Goal: Task Accomplishment & Management: Use online tool/utility

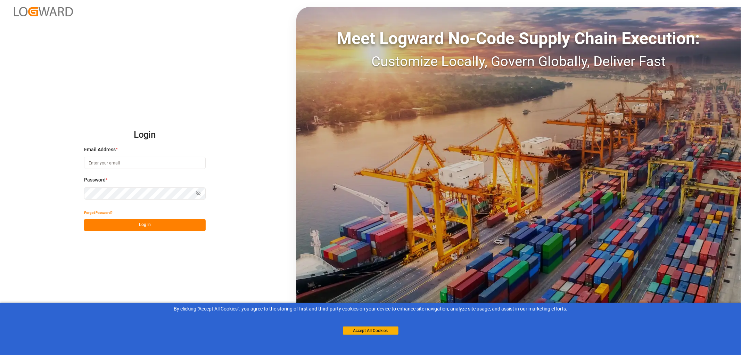
click at [109, 162] on input at bounding box center [145, 163] width 122 height 12
type input "monika.brinkmann-oetting@rhenus.com"
click at [147, 224] on button "Log In" at bounding box center [145, 225] width 122 height 12
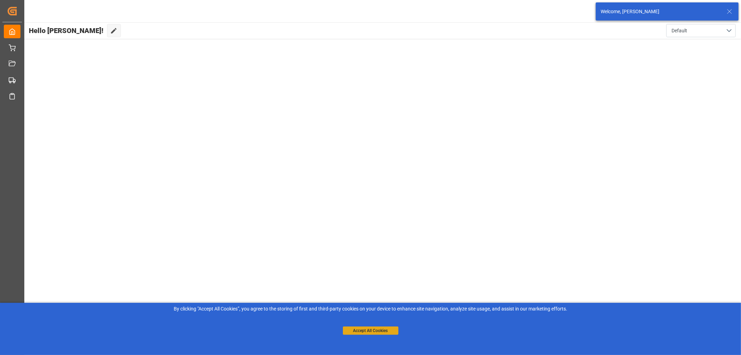
click at [362, 328] on button "Accept All Cookies" at bounding box center [371, 330] width 56 height 8
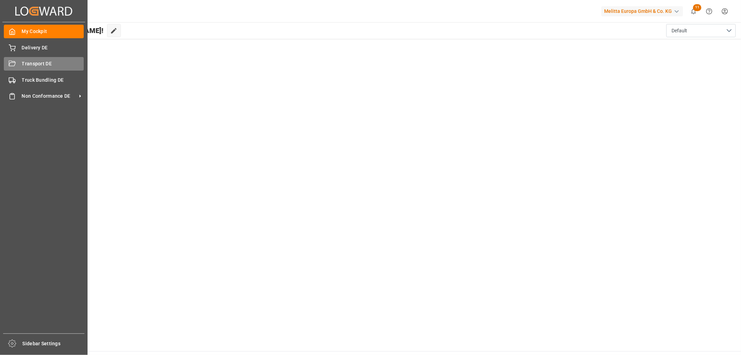
click at [19, 61] on div "Transport DE Transport DE" at bounding box center [44, 64] width 80 height 14
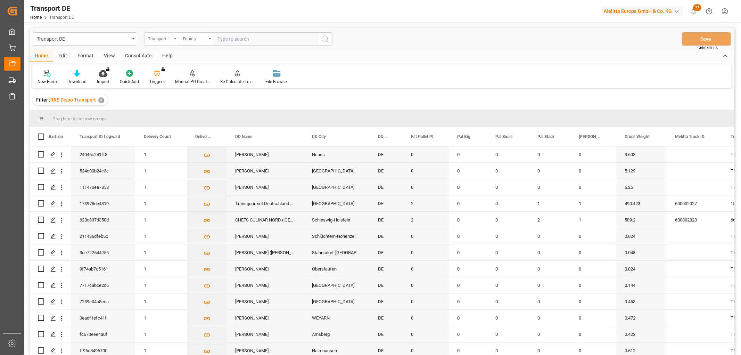
click at [165, 37] on div "Transport ID Logward" at bounding box center [160, 38] width 24 height 8
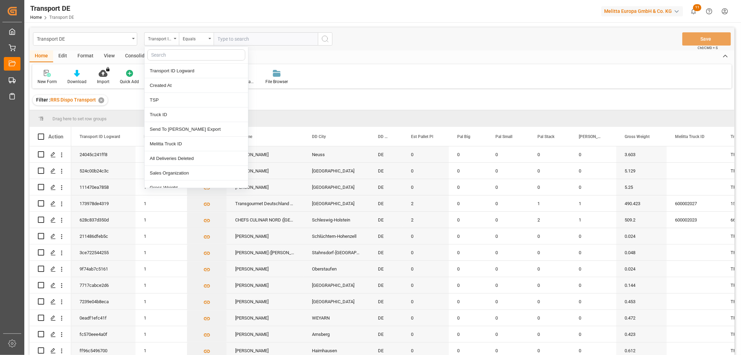
click at [164, 54] on input "text" at bounding box center [196, 54] width 98 height 11
type input "pl"
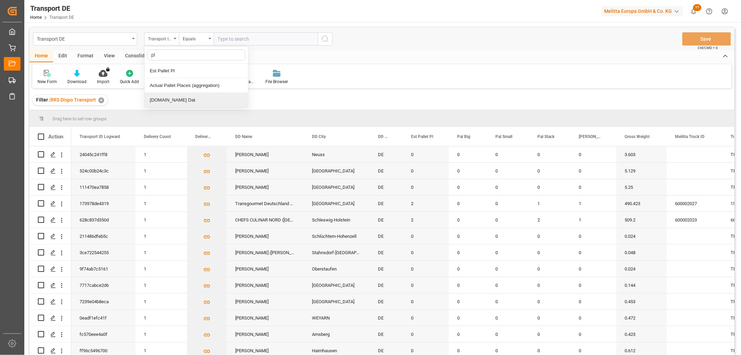
click at [167, 99] on div "[DOMAIN_NAME] Dat" at bounding box center [197, 100] width 104 height 15
click at [227, 37] on input "text" at bounding box center [266, 38] width 104 height 13
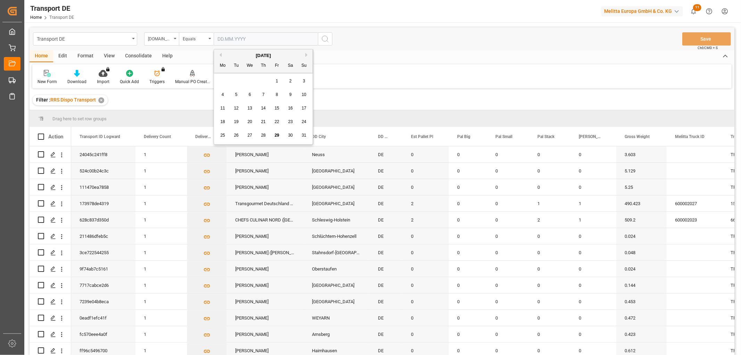
click at [230, 82] on div "28 29 30 31 1 2 3" at bounding box center [263, 81] width 95 height 14
click at [306, 56] on button "Next Month" at bounding box center [307, 55] width 4 height 4
click at [222, 81] on span "1" at bounding box center [223, 81] width 2 height 5
type input "[DATE]"
click at [329, 39] on icon "search button" at bounding box center [325, 39] width 8 height 8
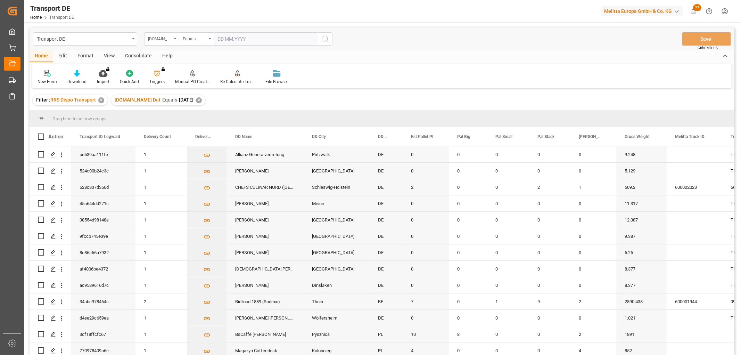
click at [150, 36] on div "[DOMAIN_NAME] Dat" at bounding box center [160, 38] width 24 height 8
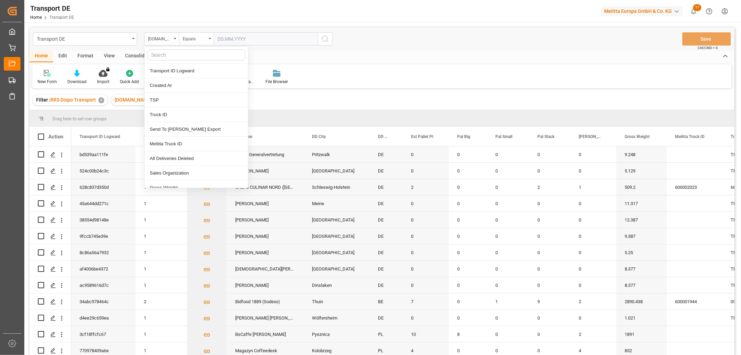
click at [156, 54] on input "text" at bounding box center [196, 54] width 98 height 11
type input "req"
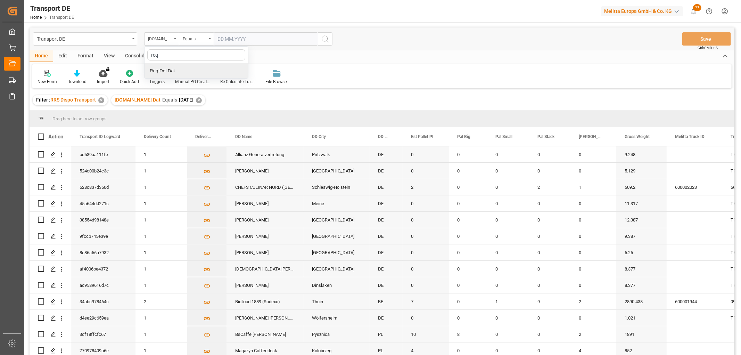
click at [161, 71] on div "Req Del Dat" at bounding box center [197, 71] width 104 height 15
click at [204, 39] on div "Equals" at bounding box center [195, 38] width 24 height 8
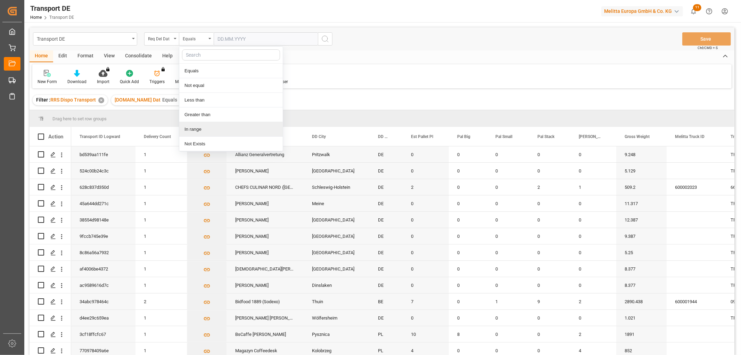
click at [189, 131] on div "In range" at bounding box center [231, 129] width 104 height 15
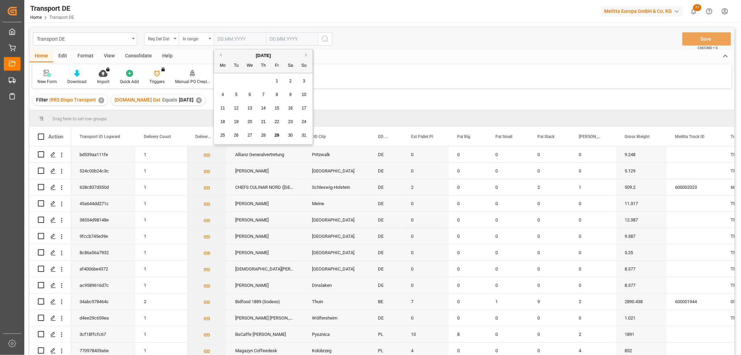
click at [224, 39] on input "text" at bounding box center [240, 38] width 52 height 13
click at [220, 78] on div "28 29 30 31 1 2 3" at bounding box center [263, 81] width 95 height 14
click at [306, 55] on button "Next Month" at bounding box center [307, 55] width 4 height 4
click at [238, 82] on div "2" at bounding box center [236, 81] width 9 height 8
type input "02.09.2025"
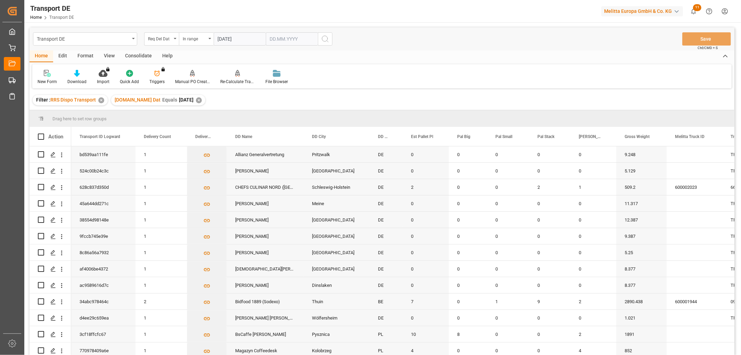
click at [276, 38] on input "text" at bounding box center [292, 38] width 52 height 13
click at [276, 83] on div "28 29 30 31 1 2 3" at bounding box center [315, 81] width 95 height 14
click at [357, 54] on div "August 2025" at bounding box center [315, 55] width 99 height 7
click at [358, 55] on button "Next Month" at bounding box center [360, 55] width 4 height 4
click at [313, 81] on div "4" at bounding box center [315, 81] width 9 height 8
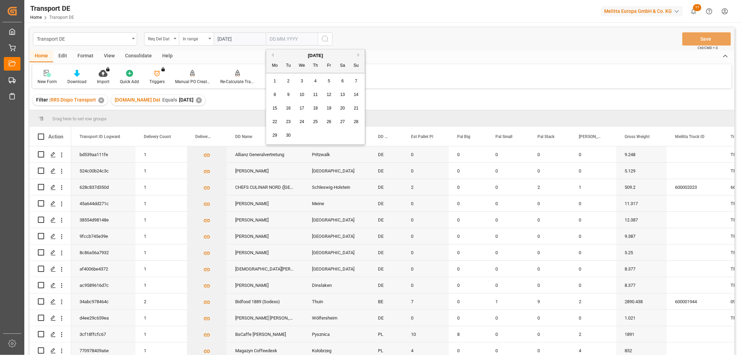
type input "04.09.2025"
click at [323, 40] on icon "search button" at bounding box center [325, 39] width 8 height 8
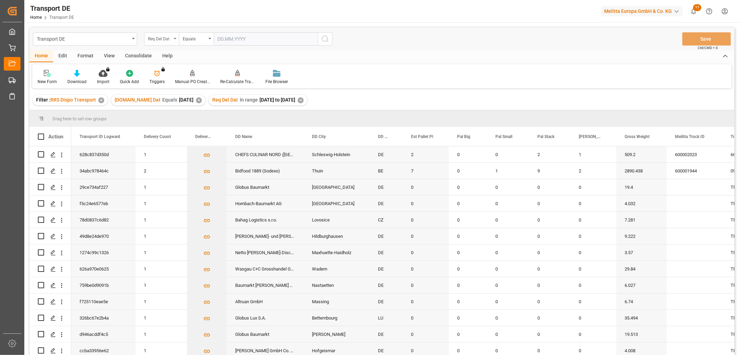
click at [155, 36] on div "Req Del Dat" at bounding box center [160, 38] width 24 height 8
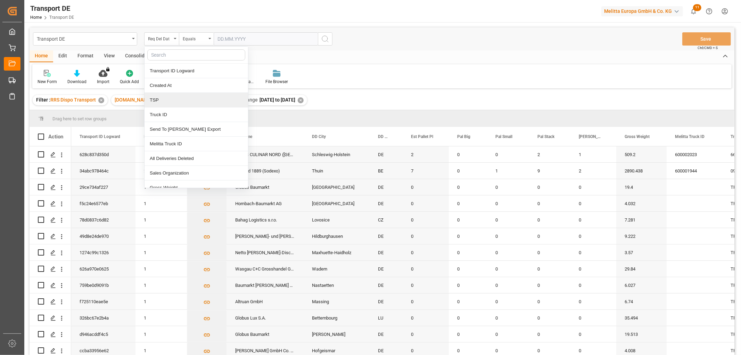
click at [157, 99] on div "TSP" at bounding box center [197, 100] width 104 height 15
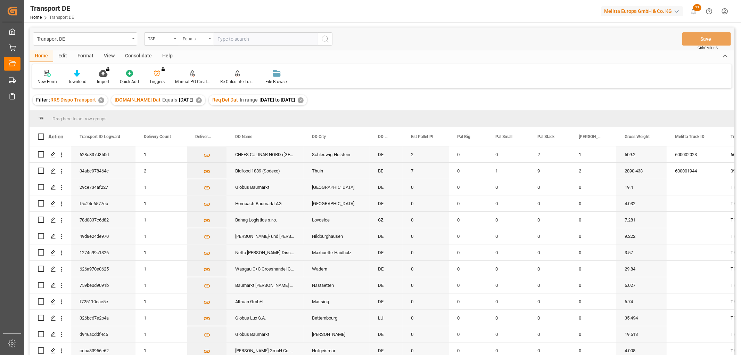
click at [202, 39] on div "Equals" at bounding box center [195, 38] width 24 height 8
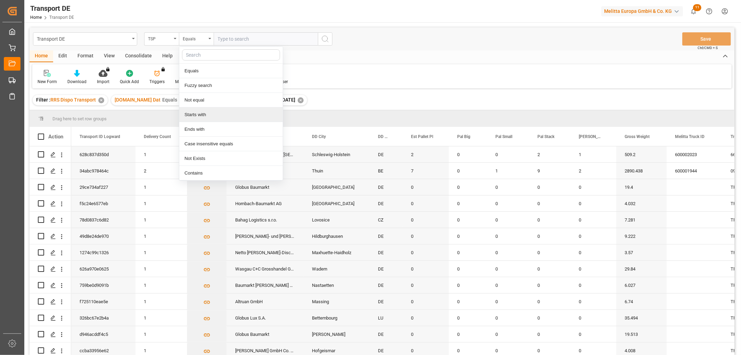
click at [200, 112] on div "Starts with" at bounding box center [231, 114] width 104 height 15
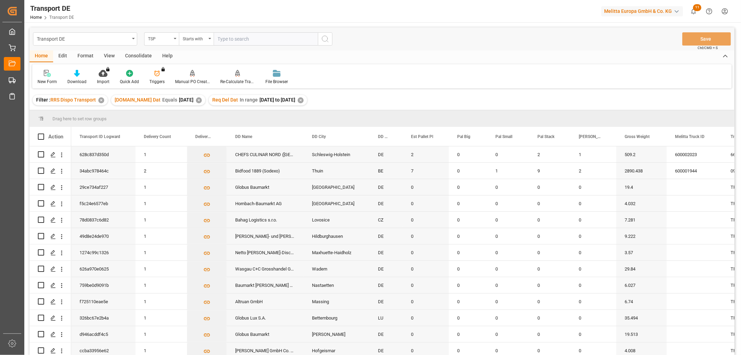
click at [230, 38] on input "text" at bounding box center [266, 38] width 104 height 13
type input "Dachser DE"
click at [327, 39] on circle "search button" at bounding box center [325, 39] width 6 height 6
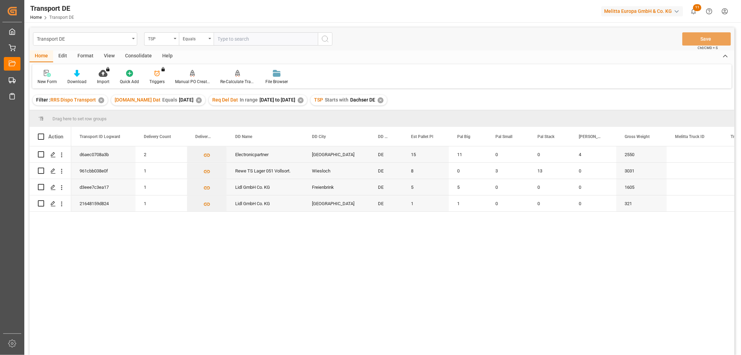
click at [141, 56] on div "Consolidate" at bounding box center [138, 56] width 37 height 12
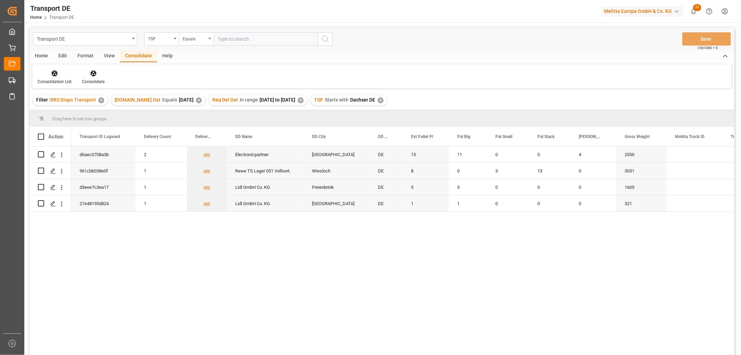
click at [54, 74] on icon at bounding box center [55, 74] width 6 height 6
click at [59, 110] on div "Transport DE TSP Equals Save Ctrl/CMD + S Home Edit Format View Consolidate Hel…" at bounding box center [382, 200] width 705 height 346
click at [51, 77] on div "Consolidation List" at bounding box center [54, 76] width 44 height 15
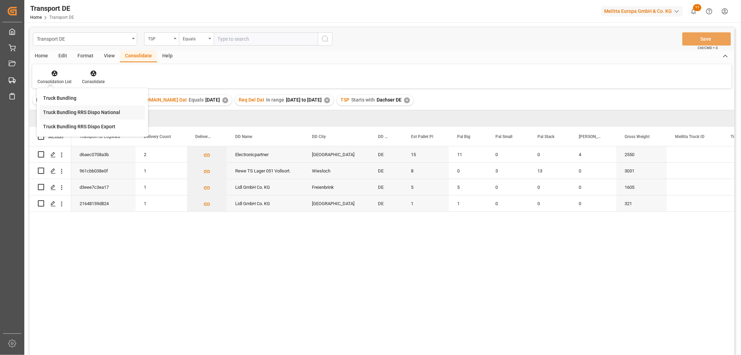
click at [67, 112] on div "Transport DE TSP Equals Save Ctrl/CMD + S Home Edit Format View Consolidate Hel…" at bounding box center [382, 200] width 705 height 346
click at [41, 155] on input "Press Space to toggle row selection (unchecked)" at bounding box center [41, 154] width 6 height 6
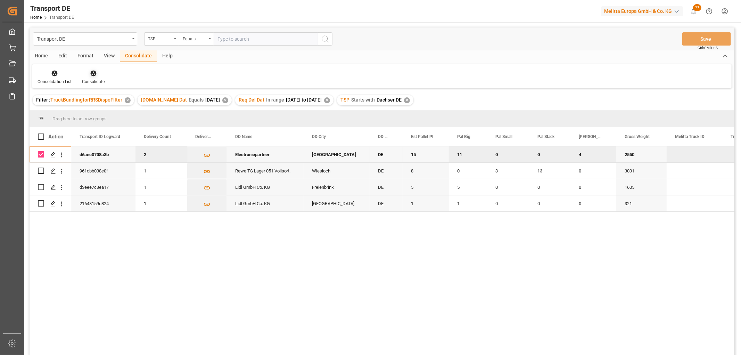
click at [92, 73] on icon at bounding box center [93, 74] width 6 height 6
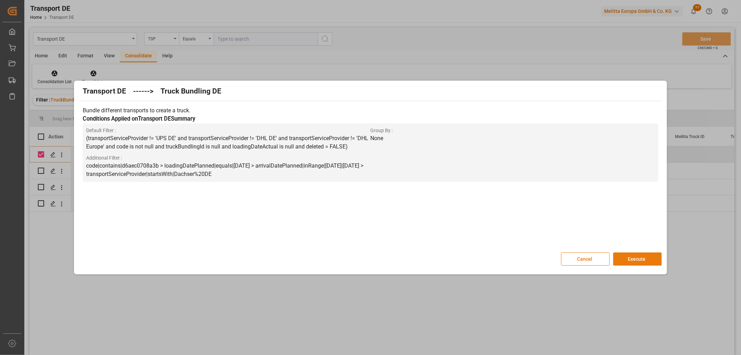
click at [639, 260] on button "Execute" at bounding box center [637, 258] width 49 height 13
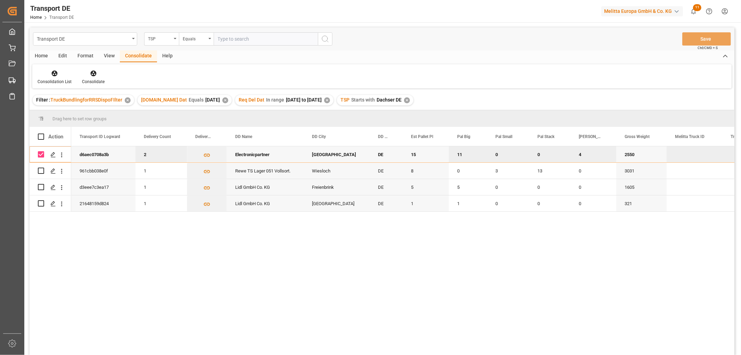
click at [40, 151] on input "Press Space to toggle row selection (checked)" at bounding box center [41, 154] width 6 height 6
checkbox input "false"
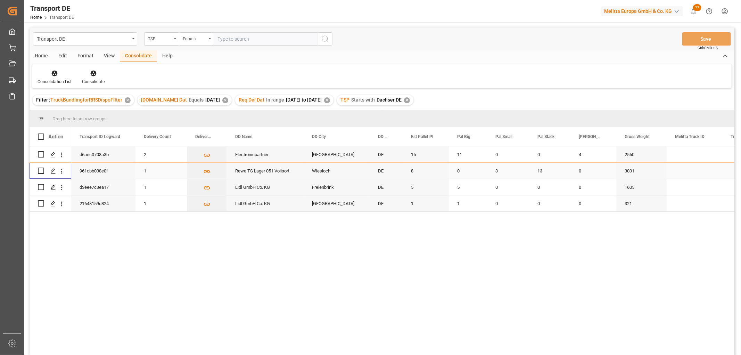
click at [42, 172] on input "Press Space to toggle row selection (unchecked)" at bounding box center [41, 170] width 6 height 6
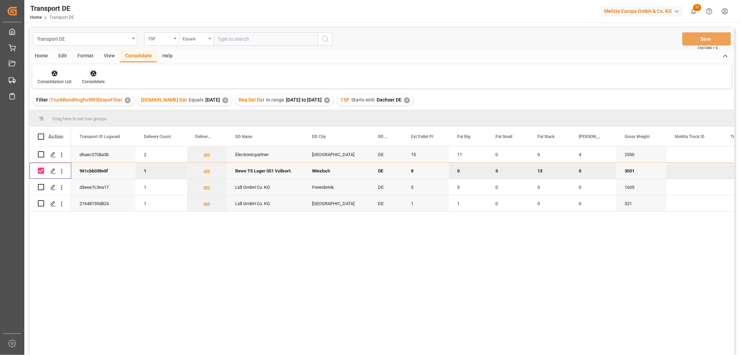
click at [95, 72] on icon at bounding box center [93, 74] width 6 height 6
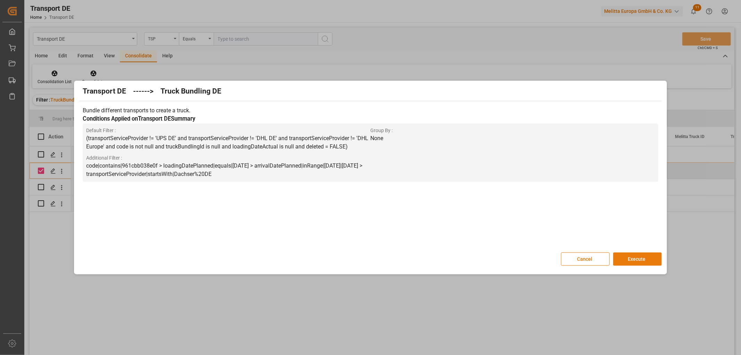
click at [640, 258] on button "Execute" at bounding box center [637, 258] width 49 height 13
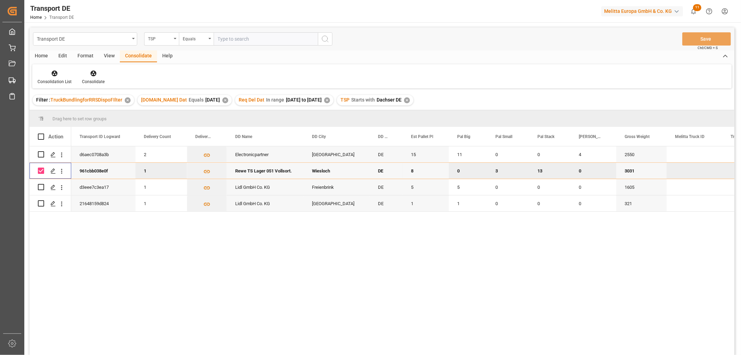
click at [41, 172] on input "Press Space to toggle row selection (checked)" at bounding box center [41, 170] width 6 height 6
checkbox input "false"
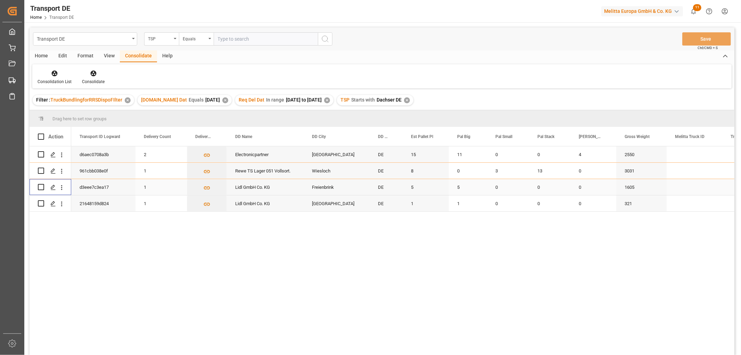
click at [42, 188] on input "Press Space to toggle row selection (unchecked)" at bounding box center [41, 187] width 6 height 6
checkbox input "true"
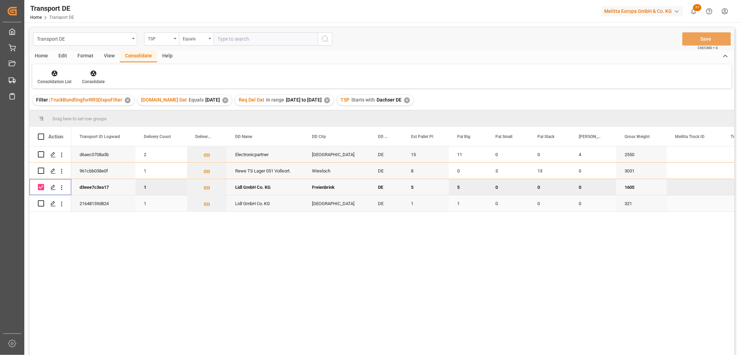
click at [42, 203] on input "Press Space to toggle row selection (unchecked)" at bounding box center [41, 203] width 6 height 6
checkbox input "true"
click at [93, 71] on icon at bounding box center [93, 74] width 6 height 6
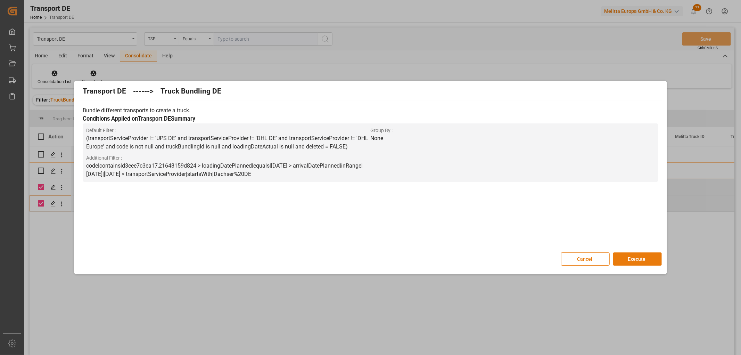
click at [638, 261] on button "Execute" at bounding box center [637, 258] width 49 height 13
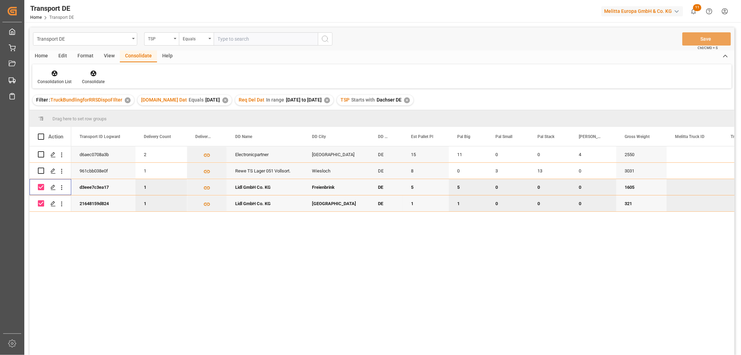
click at [42, 187] on input "Press Space to toggle row selection (checked)" at bounding box center [41, 187] width 6 height 6
checkbox input "false"
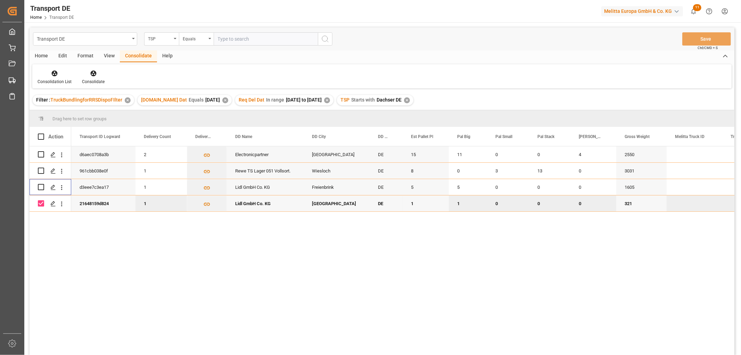
click at [41, 203] on input "Press Space to toggle row selection (checked)" at bounding box center [41, 203] width 6 height 6
checkbox input "false"
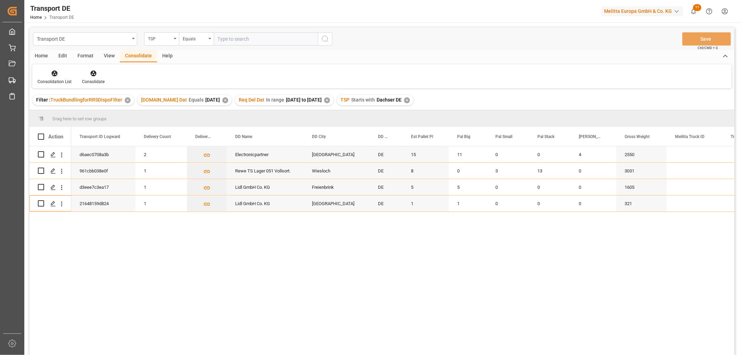
click at [52, 73] on icon at bounding box center [55, 74] width 6 height 6
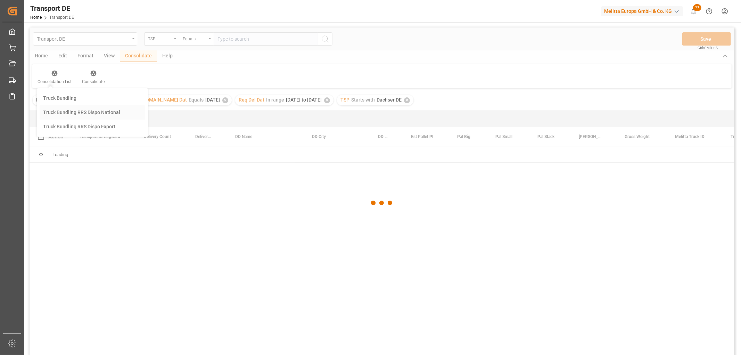
click at [63, 111] on div "Transport DE TSP Equals Save Ctrl/CMD + S Home Edit Format View Consolidate Hel…" at bounding box center [382, 200] width 705 height 346
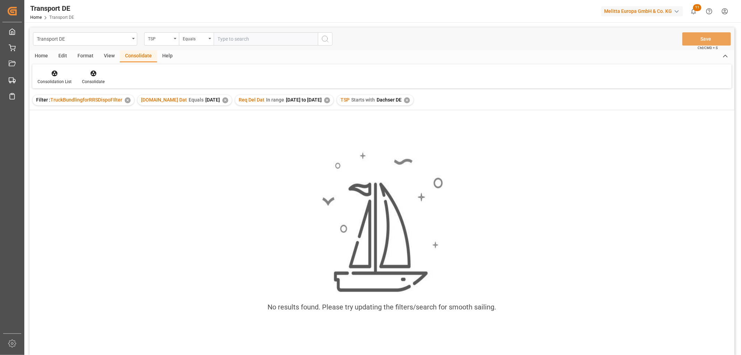
click at [409, 100] on div "✕" at bounding box center [407, 100] width 6 height 6
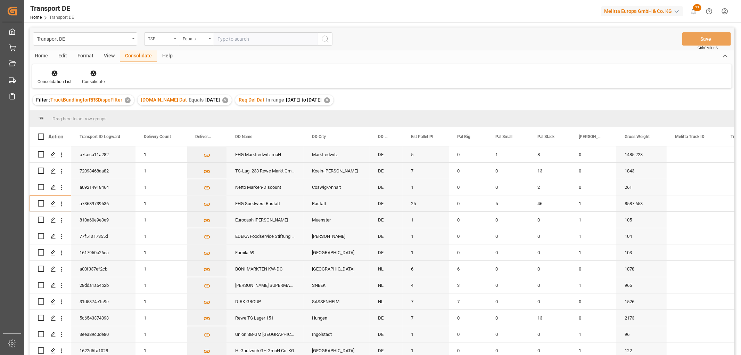
click at [158, 38] on div "TSP" at bounding box center [160, 38] width 24 height 8
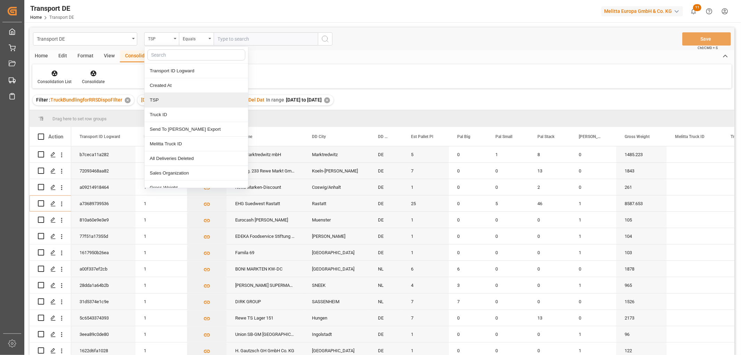
click at [165, 99] on div "TSP" at bounding box center [197, 100] width 104 height 15
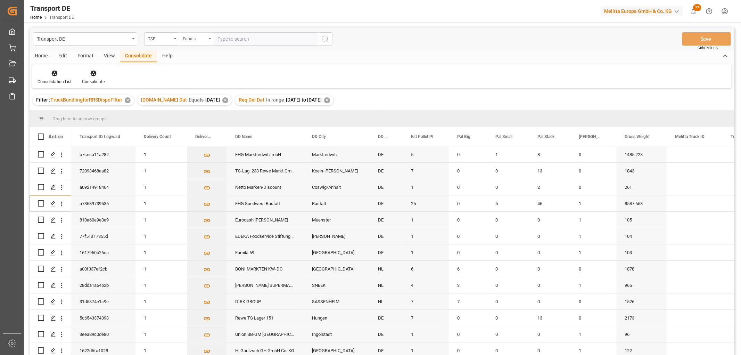
click at [194, 39] on div "Equals" at bounding box center [195, 38] width 24 height 8
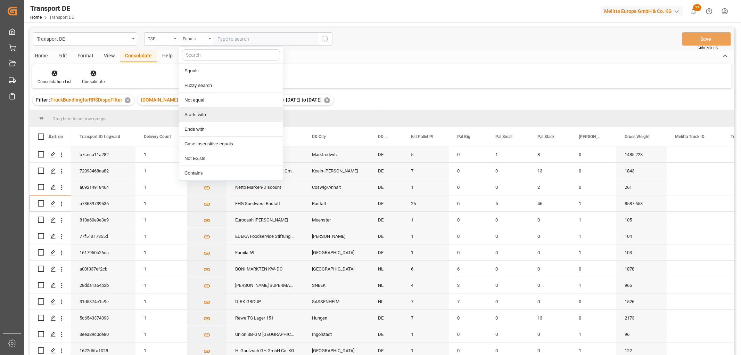
click at [191, 114] on div "Starts with" at bounding box center [231, 114] width 104 height 15
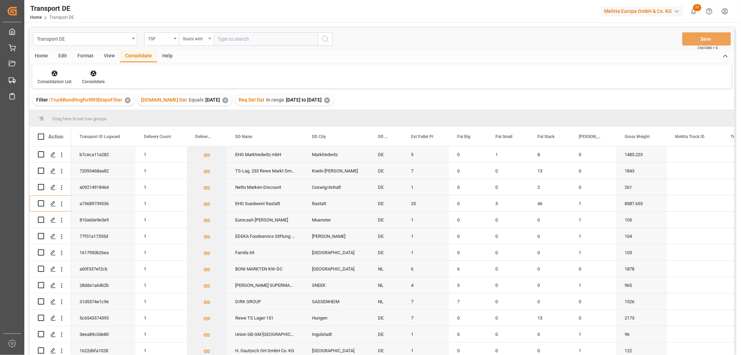
click at [228, 35] on input "text" at bounding box center [266, 38] width 104 height 13
type input "LIT DE"
click at [326, 37] on icon "search button" at bounding box center [325, 39] width 8 height 8
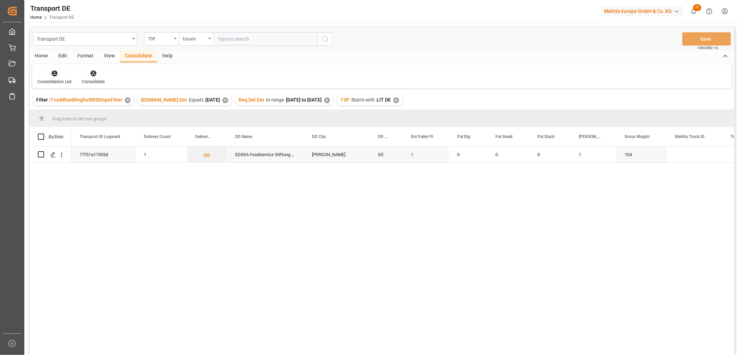
click at [56, 74] on icon at bounding box center [54, 73] width 7 height 7
click at [60, 112] on div "Transport DE TSP Equals Save Ctrl/CMD + S Home Edit Format View Consolidate Hel…" at bounding box center [382, 200] width 705 height 346
click at [41, 155] on input "Press Space to toggle row selection (unchecked)" at bounding box center [41, 154] width 6 height 6
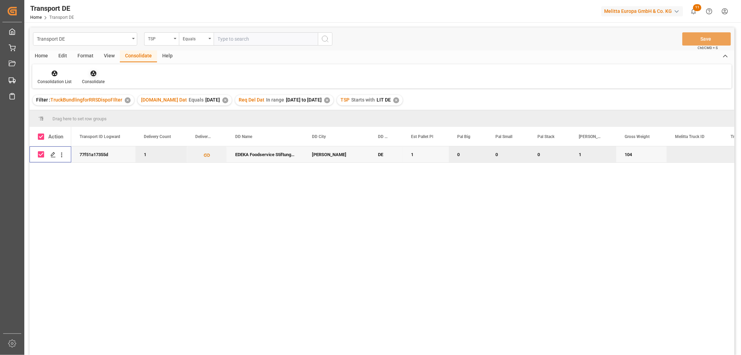
click at [94, 72] on icon at bounding box center [93, 74] width 6 height 6
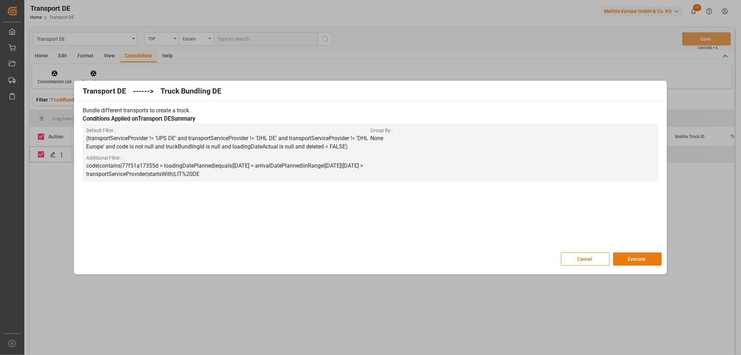
click at [634, 256] on button "Execute" at bounding box center [637, 258] width 49 height 13
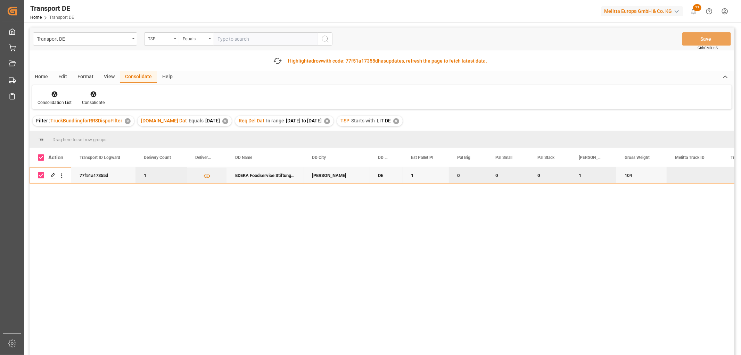
click at [42, 175] on input "Press Space to toggle row selection (checked)" at bounding box center [41, 175] width 6 height 6
checkbox input "false"
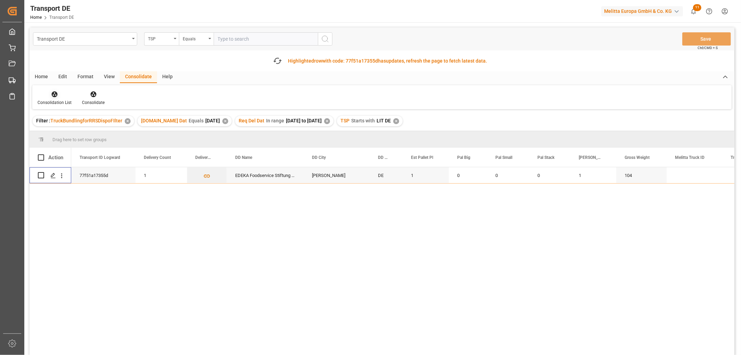
click at [54, 92] on icon at bounding box center [55, 94] width 6 height 6
click at [60, 131] on div "Transport DE TSP Equals Save Ctrl/CMD + S Fetch latest updates Highlighted row …" at bounding box center [382, 210] width 705 height 367
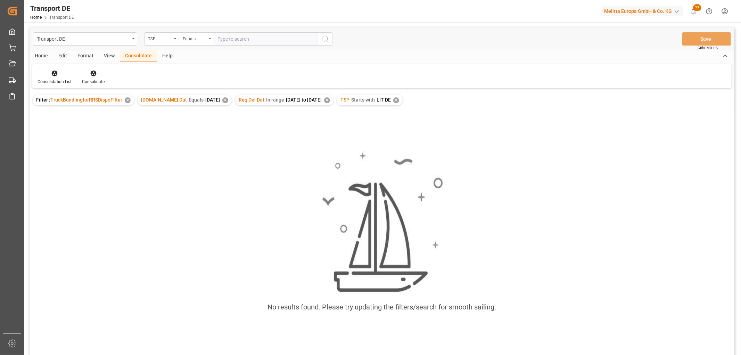
click at [399, 98] on div "✕" at bounding box center [396, 100] width 6 height 6
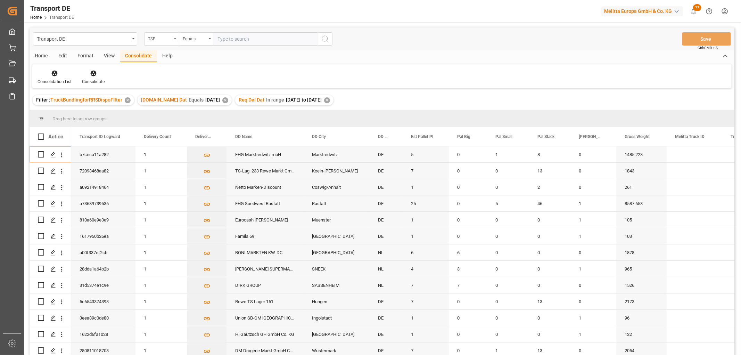
click at [164, 39] on div "TSP" at bounding box center [160, 38] width 24 height 8
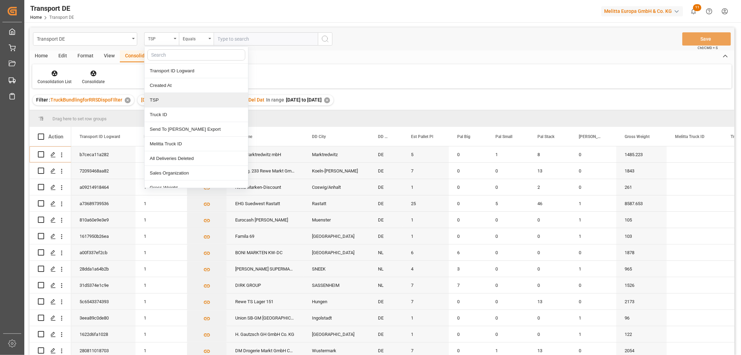
click at [161, 101] on div "TSP" at bounding box center [197, 100] width 104 height 15
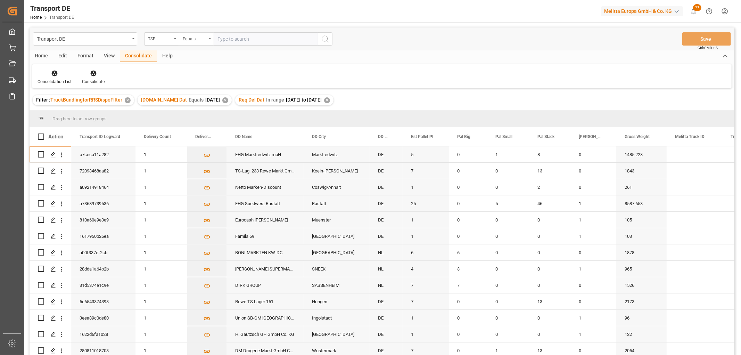
click at [182, 36] on div "Equals" at bounding box center [196, 38] width 35 height 13
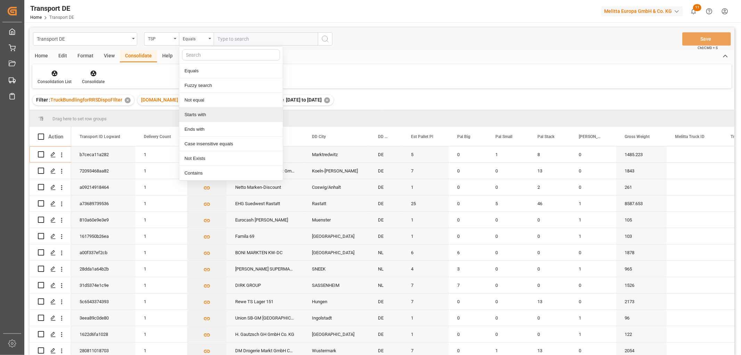
click at [200, 116] on div "Starts with" at bounding box center [231, 114] width 104 height 15
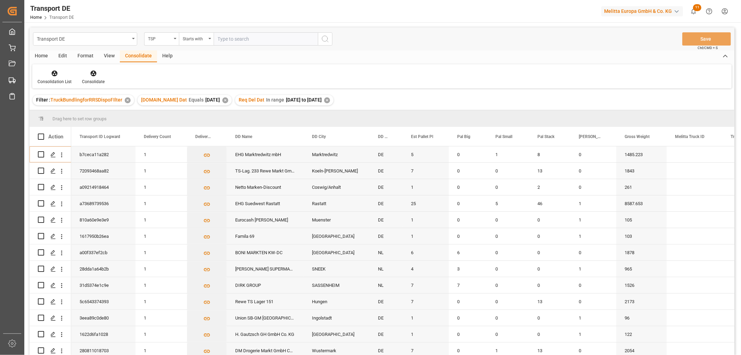
click at [223, 36] on input "text" at bounding box center [266, 38] width 104 height 13
type input "Moeller"
click at [327, 38] on icon "search button" at bounding box center [325, 39] width 8 height 8
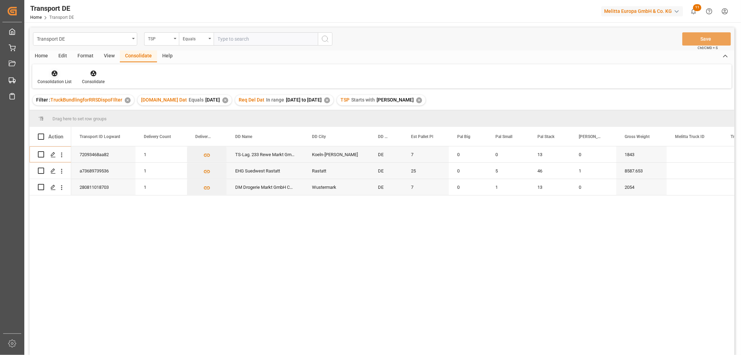
click at [56, 74] on icon at bounding box center [54, 73] width 7 height 7
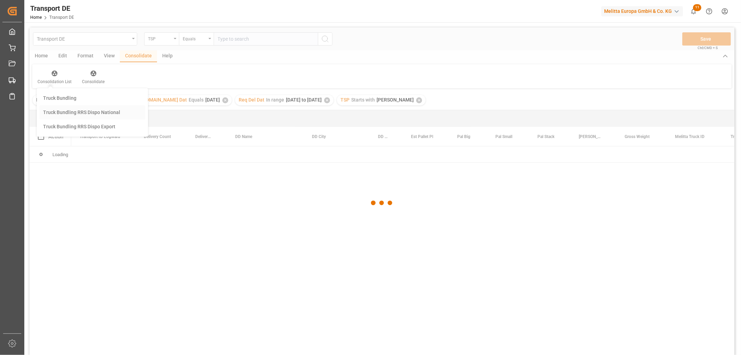
click at [67, 112] on div "Transport DE TSP Equals Save Ctrl/CMD + S Home Edit Format View Consolidate Hel…" at bounding box center [382, 200] width 705 height 346
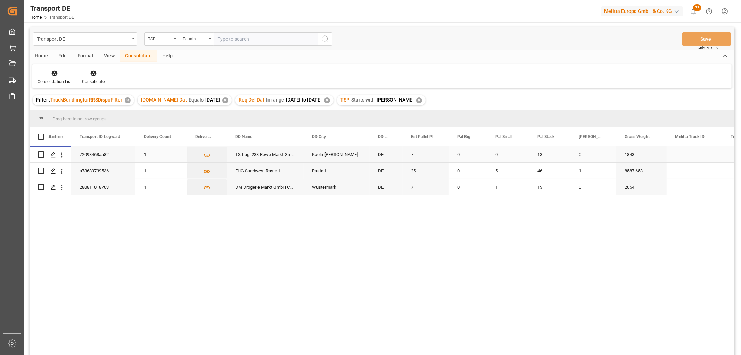
click at [40, 150] on div "Press SPACE to select this row." at bounding box center [41, 154] width 6 height 16
click at [42, 155] on input "Press Space to toggle row selection (unchecked)" at bounding box center [41, 154] width 6 height 6
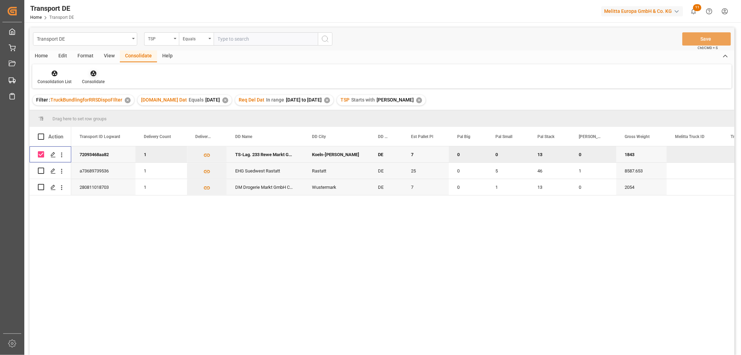
click at [95, 75] on icon at bounding box center [93, 74] width 6 height 6
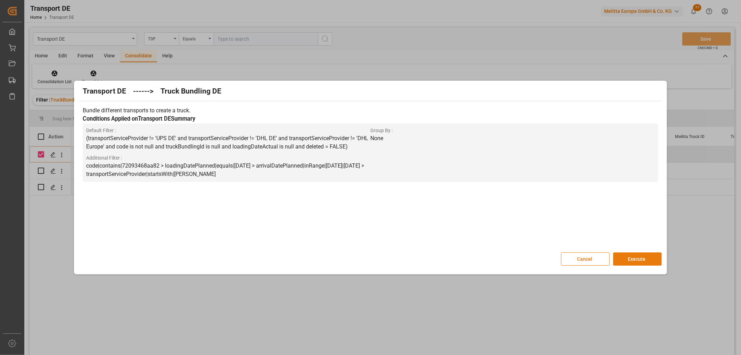
click at [651, 257] on button "Execute" at bounding box center [637, 258] width 49 height 13
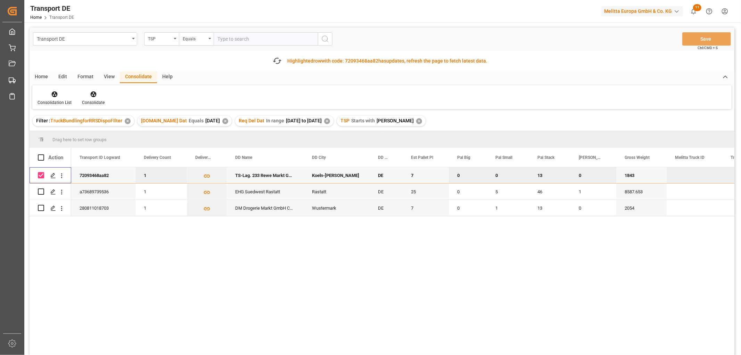
click at [41, 175] on input "Press Space to toggle row selection (checked)" at bounding box center [41, 175] width 6 height 6
checkbox input "false"
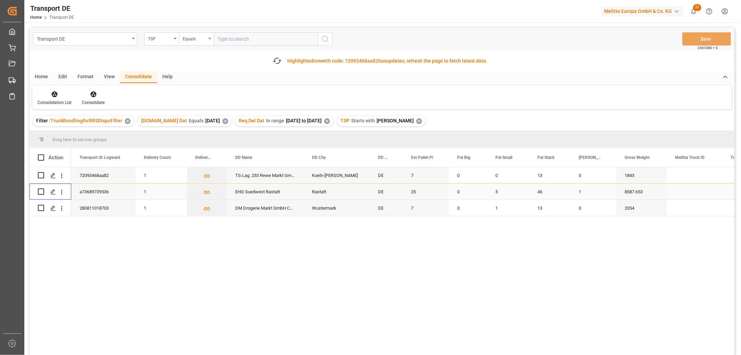
click at [42, 191] on input "Press Space to toggle row selection (unchecked)" at bounding box center [41, 191] width 6 height 6
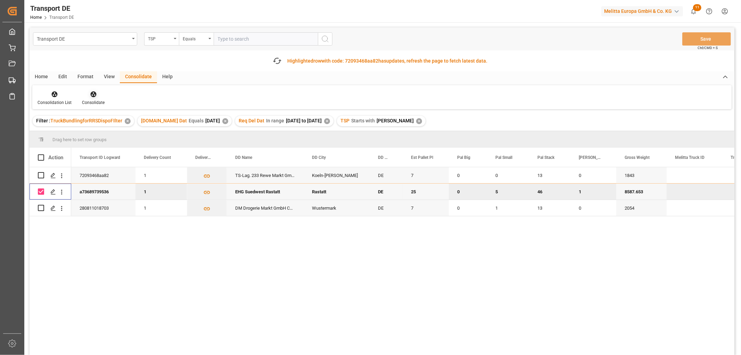
click at [91, 97] on icon at bounding box center [93, 94] width 7 height 7
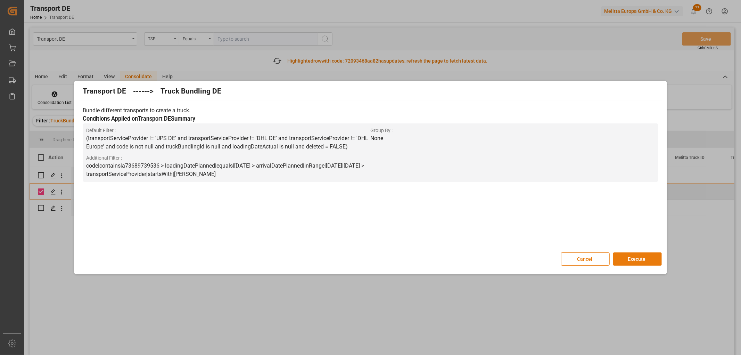
drag, startPoint x: 640, startPoint y: 259, endPoint x: 637, endPoint y: 255, distance: 4.7
click at [640, 258] on button "Execute" at bounding box center [637, 258] width 49 height 13
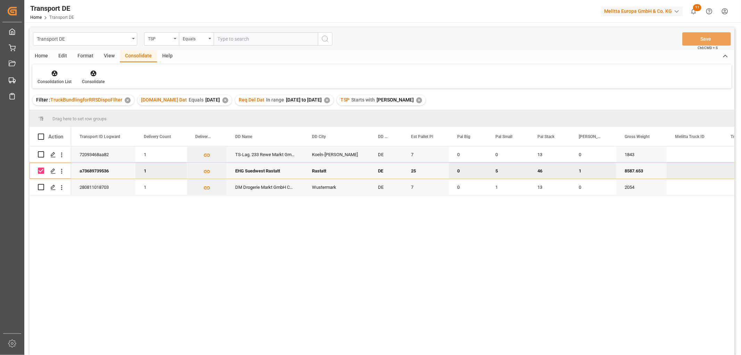
click at [42, 172] on input "Press Space to toggle row selection (checked)" at bounding box center [41, 170] width 6 height 6
checkbox input "false"
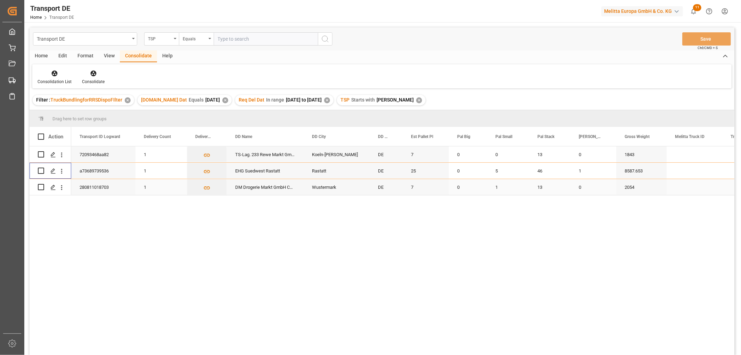
click at [42, 188] on input "Press Space to toggle row selection (unchecked)" at bounding box center [41, 187] width 6 height 6
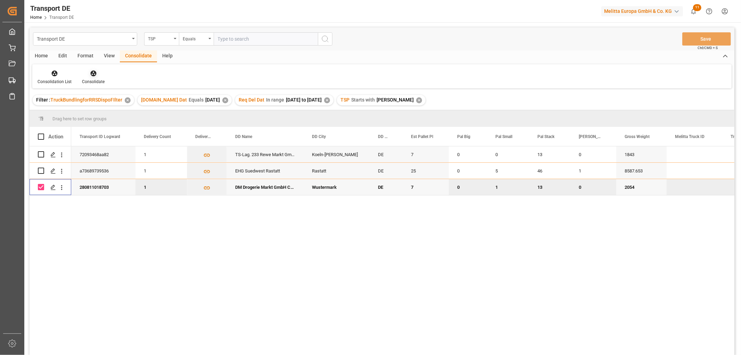
click at [94, 72] on icon at bounding box center [93, 74] width 6 height 6
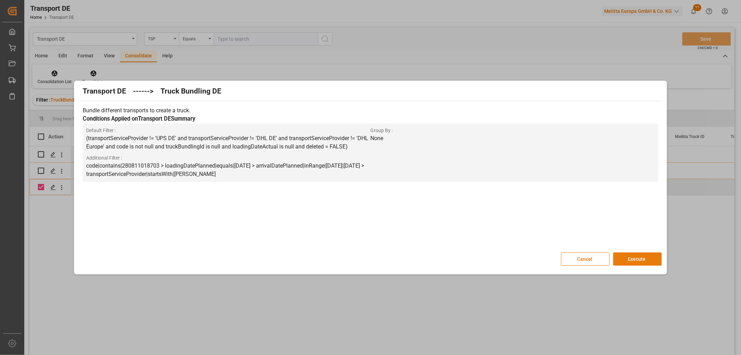
click at [638, 258] on button "Execute" at bounding box center [637, 258] width 49 height 13
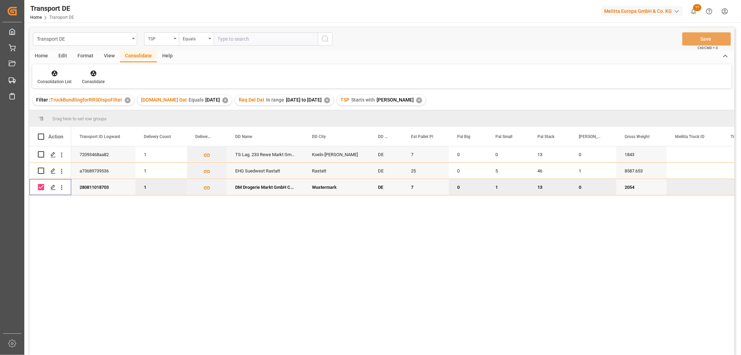
click at [42, 189] on input "Press Space to toggle row selection (checked)" at bounding box center [41, 187] width 6 height 6
checkbox input "false"
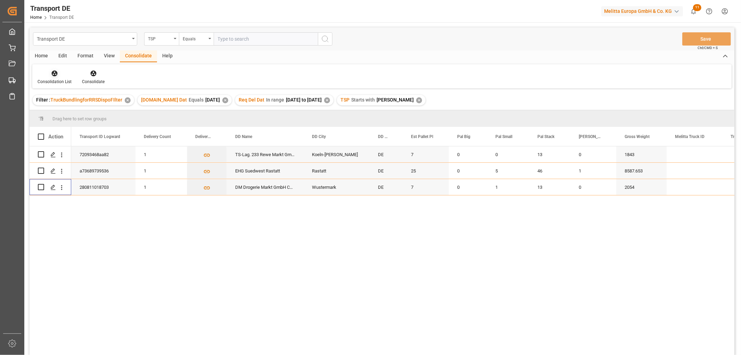
click at [53, 74] on icon at bounding box center [54, 73] width 7 height 7
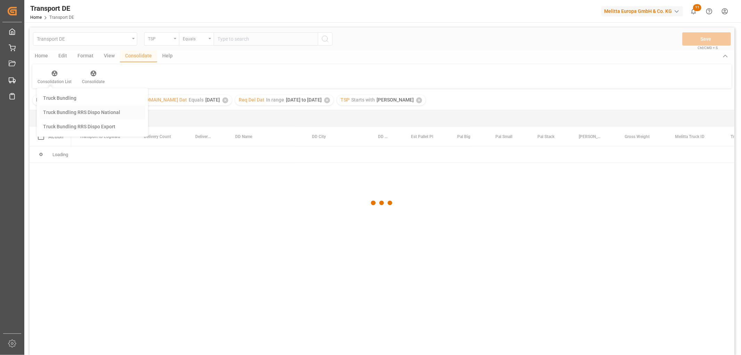
click at [63, 110] on div "Transport DE TSP Equals Save Ctrl/CMD + S Home Edit Format View Consolidate Hel…" at bounding box center [382, 200] width 705 height 346
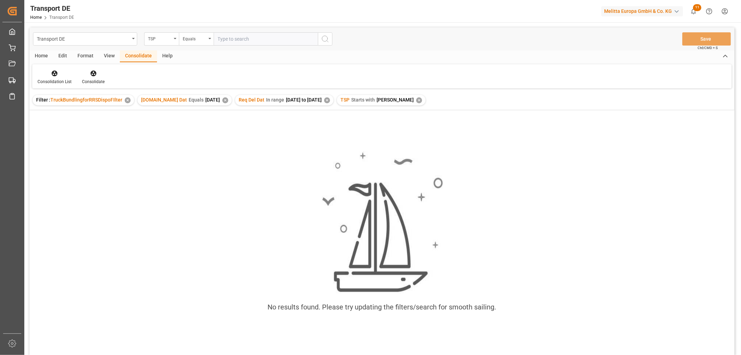
click at [416, 99] on div "✕" at bounding box center [419, 100] width 6 height 6
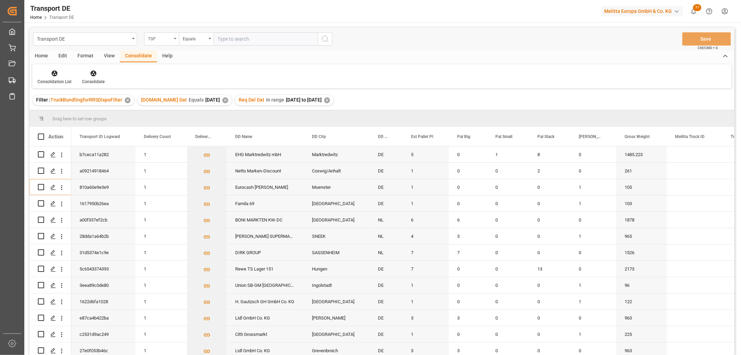
click at [162, 39] on div "TSP" at bounding box center [160, 38] width 24 height 8
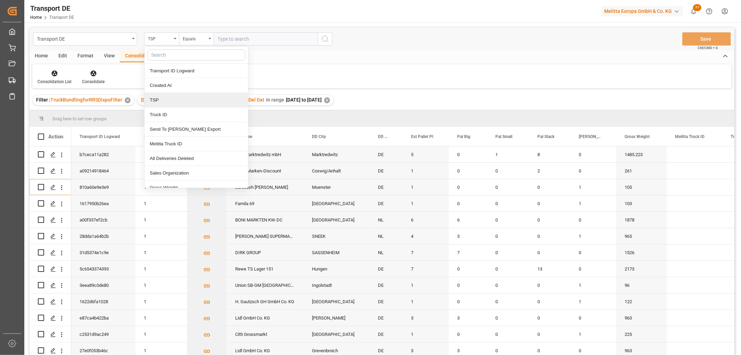
click at [160, 99] on div "TSP" at bounding box center [197, 100] width 104 height 15
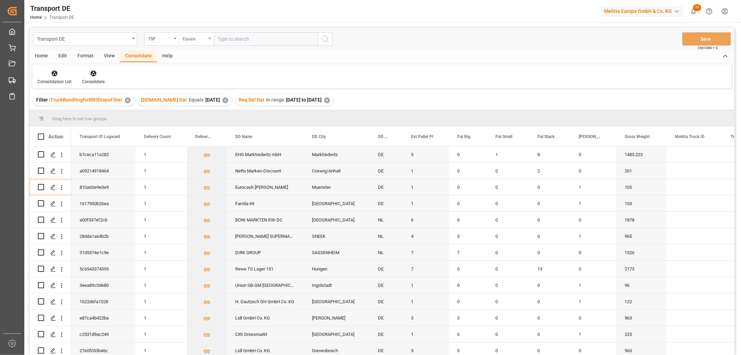
click at [193, 39] on div "Equals" at bounding box center [195, 38] width 24 height 8
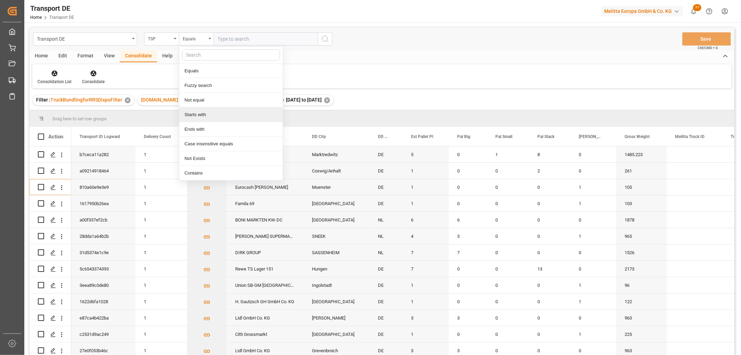
click at [191, 115] on div "Starts with" at bounding box center [231, 114] width 104 height 15
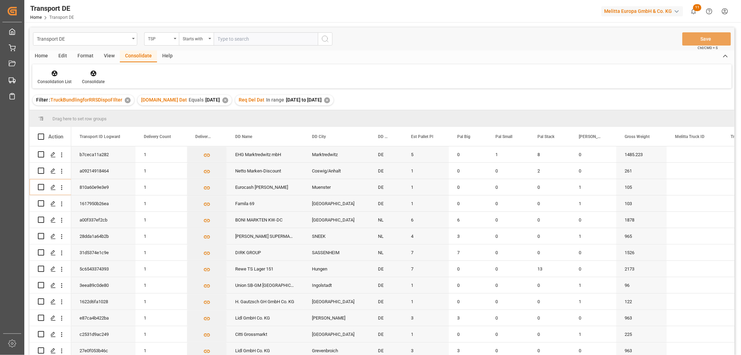
click at [220, 36] on input "text" at bounding box center [266, 38] width 104 height 13
type input "Hartmann"
click at [328, 41] on icon "search button" at bounding box center [325, 39] width 8 height 8
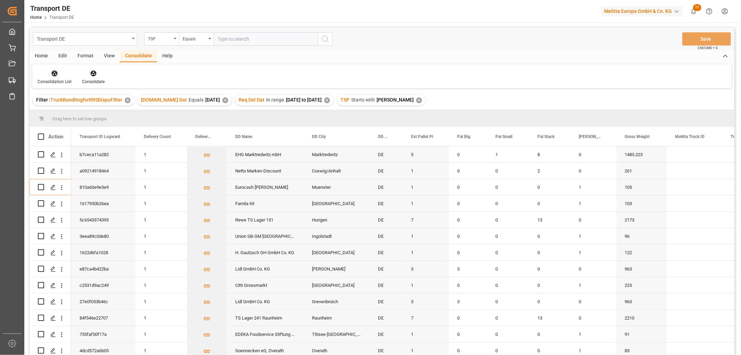
click at [53, 73] on icon at bounding box center [55, 74] width 6 height 6
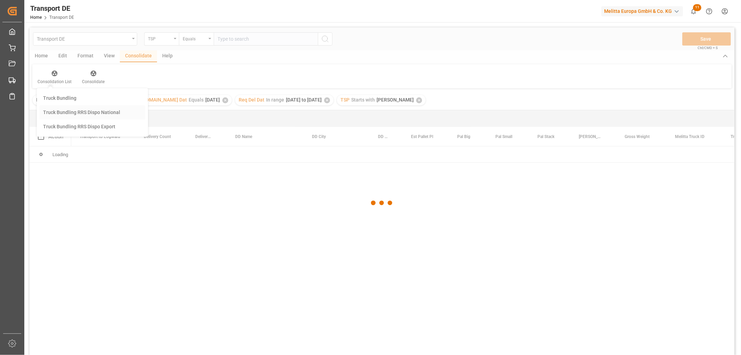
click at [59, 109] on div "Transport DE TSP Equals Save Ctrl/CMD + S Home Edit Format View Consolidate Hel…" at bounding box center [382, 200] width 705 height 346
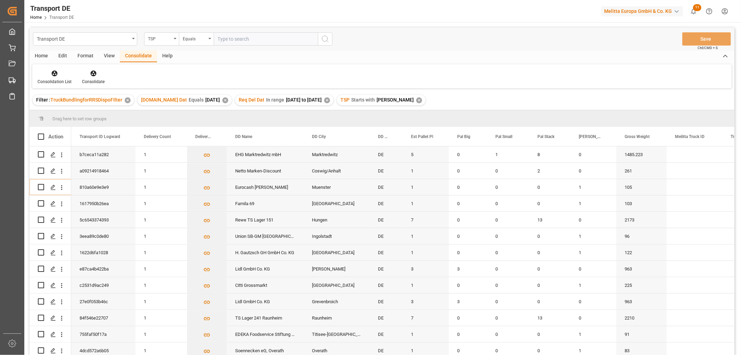
click at [39, 51] on div "Home" at bounding box center [42, 56] width 24 height 12
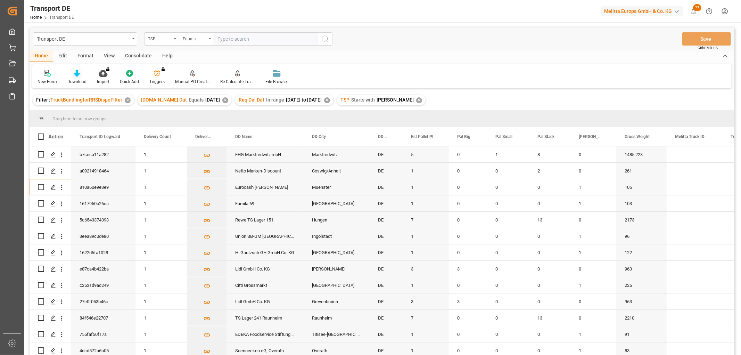
click at [78, 74] on icon at bounding box center [77, 73] width 6 height 7
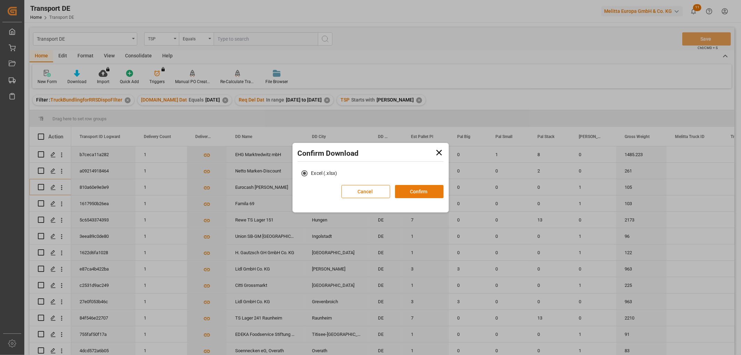
click at [431, 190] on button "Confirm" at bounding box center [419, 191] width 49 height 13
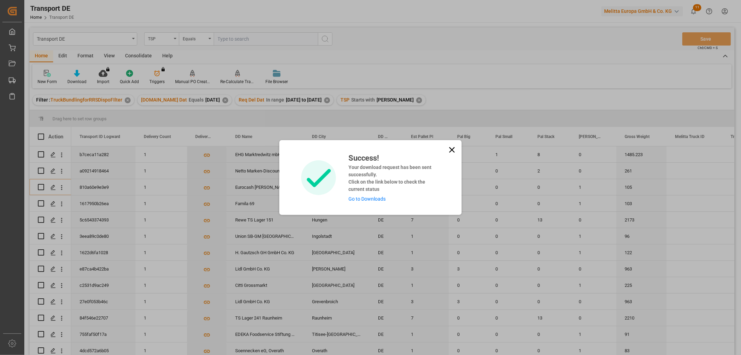
click at [370, 199] on link "Go to Downloads" at bounding box center [366, 199] width 37 height 6
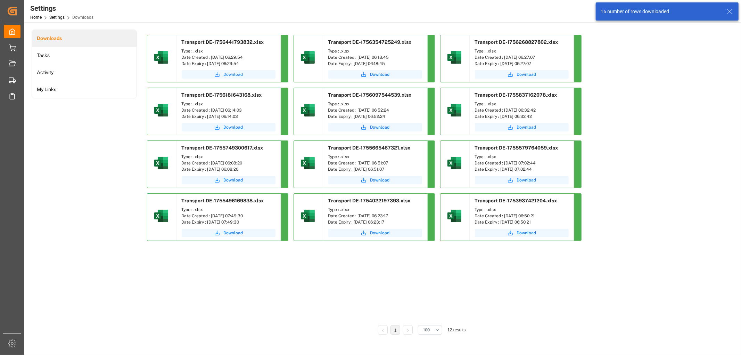
click at [238, 74] on span "Download" at bounding box center [233, 74] width 19 height 6
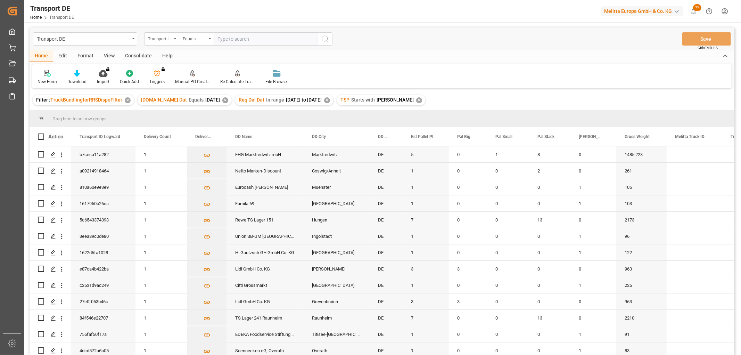
click at [132, 56] on div "Consolidate" at bounding box center [138, 56] width 37 height 12
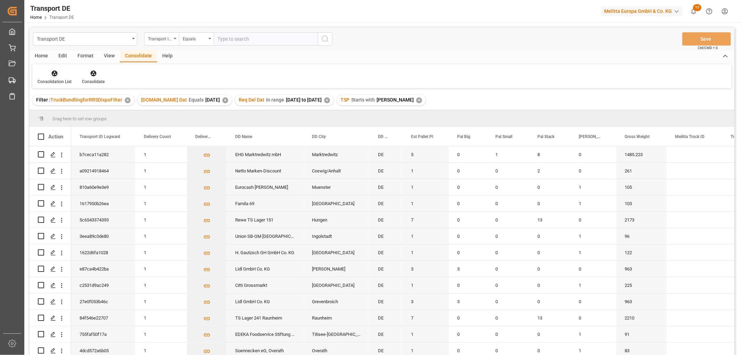
click at [55, 77] on div "Consolidation List" at bounding box center [54, 76] width 44 height 15
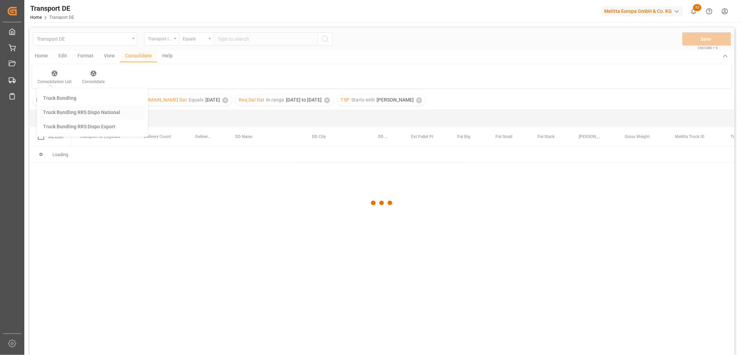
click at [74, 112] on div "Transport DE Transport ID Logward Equals Save Ctrl/CMD + S Home Edit Format Vie…" at bounding box center [382, 200] width 705 height 346
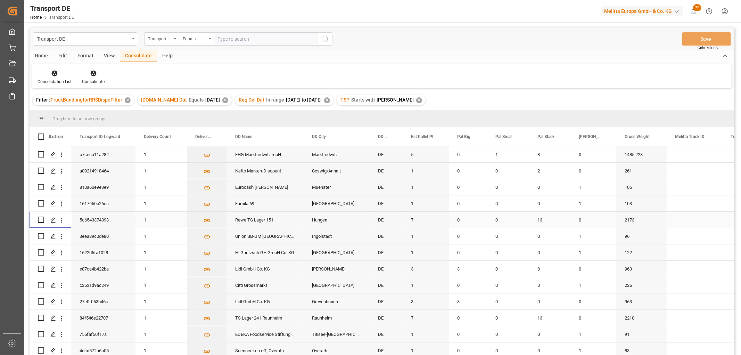
click at [40, 218] on input "Press Space to toggle row selection (unchecked)" at bounding box center [41, 219] width 6 height 6
click at [93, 73] on icon at bounding box center [93, 74] width 6 height 6
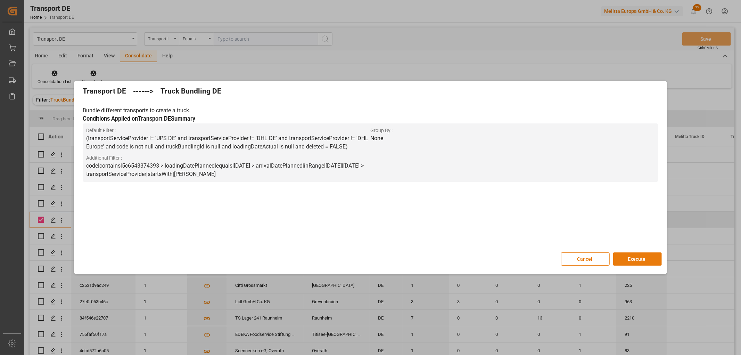
click at [639, 256] on button "Execute" at bounding box center [637, 258] width 49 height 13
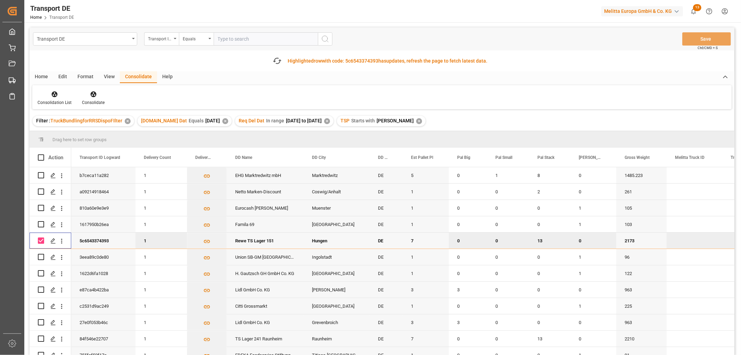
click at [42, 241] on input "Press Space to toggle row selection (checked)" at bounding box center [41, 240] width 6 height 6
checkbox input "false"
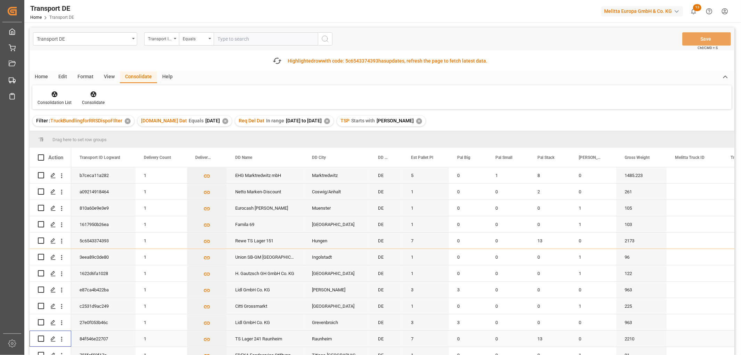
click at [40, 339] on input "Press Space to toggle row selection (unchecked)" at bounding box center [41, 338] width 6 height 6
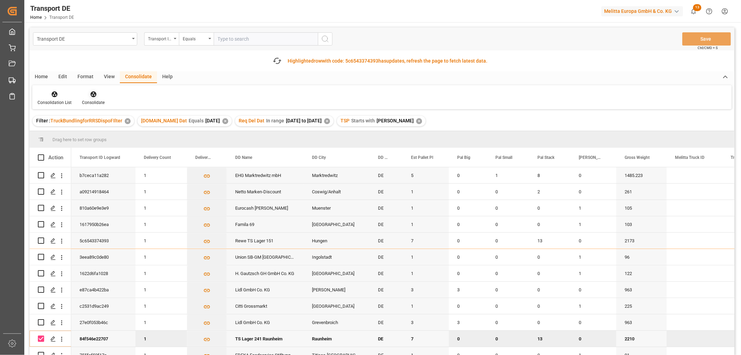
click at [91, 93] on icon at bounding box center [93, 94] width 6 height 6
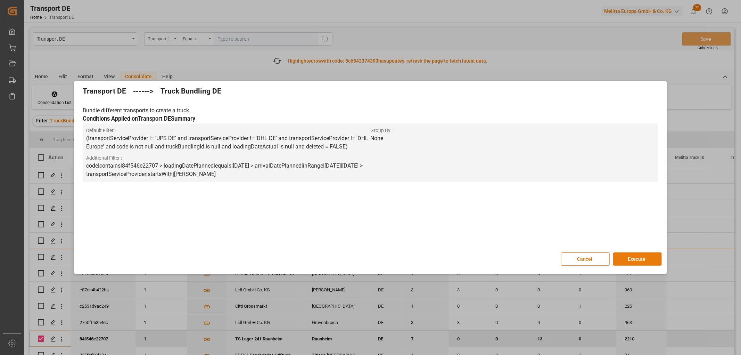
click at [638, 256] on button "Execute" at bounding box center [637, 258] width 49 height 13
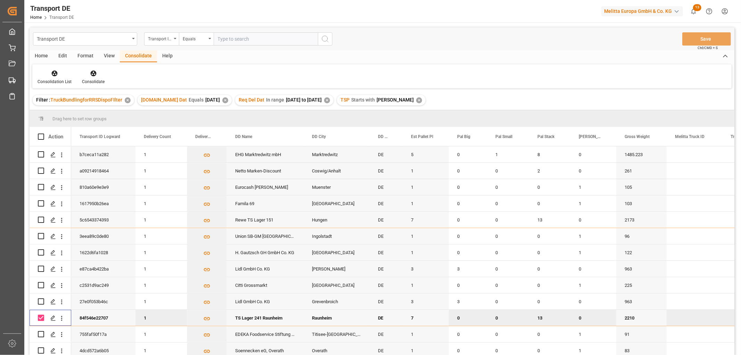
click at [41, 316] on input "Press Space to toggle row selection (checked)" at bounding box center [41, 317] width 6 height 6
checkbox input "false"
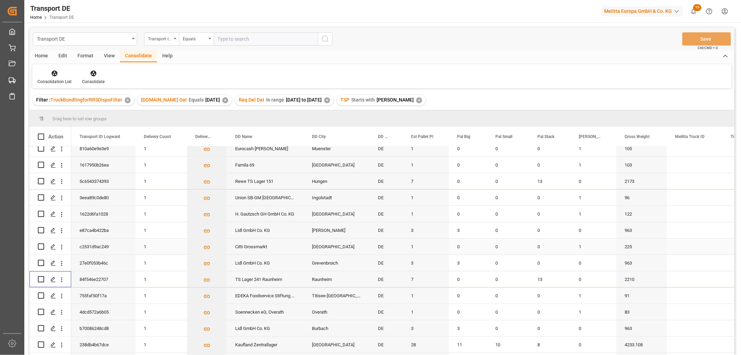
scroll to position [53, 0]
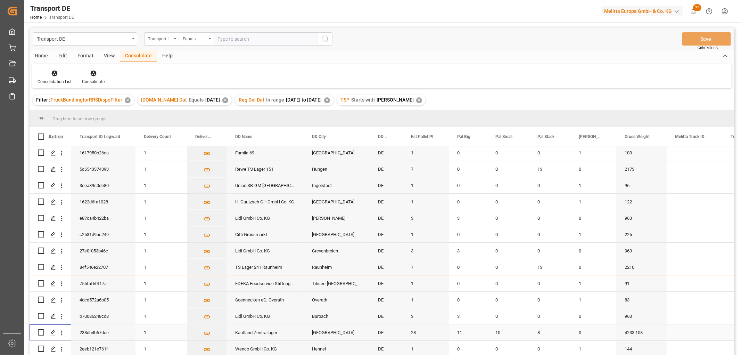
click at [43, 329] on input "Press Space to toggle row selection (unchecked)" at bounding box center [41, 332] width 6 height 6
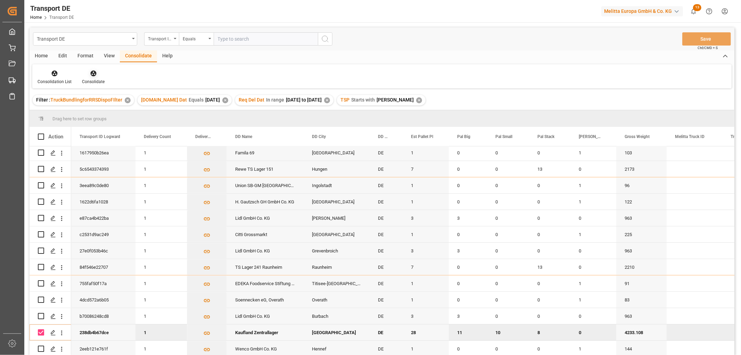
click at [91, 73] on icon at bounding box center [93, 74] width 6 height 6
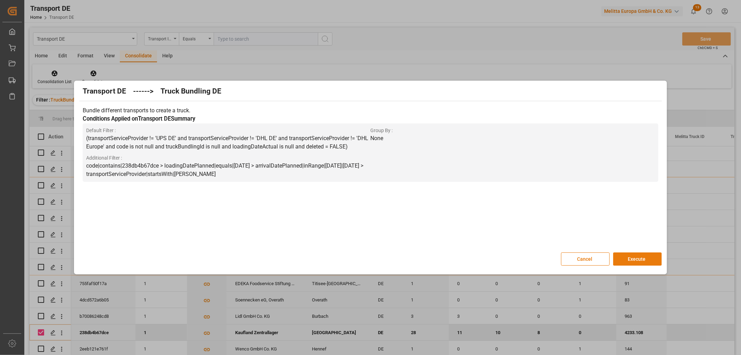
click at [645, 258] on button "Execute" at bounding box center [637, 258] width 49 height 13
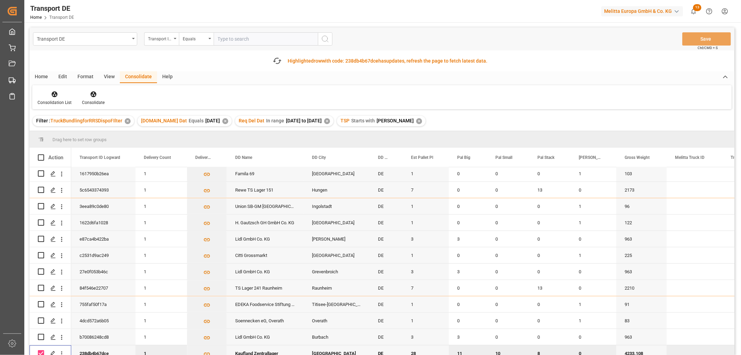
click at [40, 350] on input "Press Space to toggle row selection (checked)" at bounding box center [41, 353] width 6 height 6
checkbox input "false"
click at [56, 93] on icon at bounding box center [55, 94] width 6 height 6
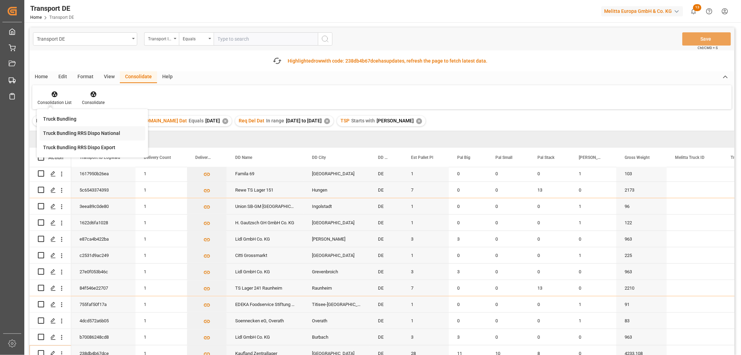
scroll to position [0, 0]
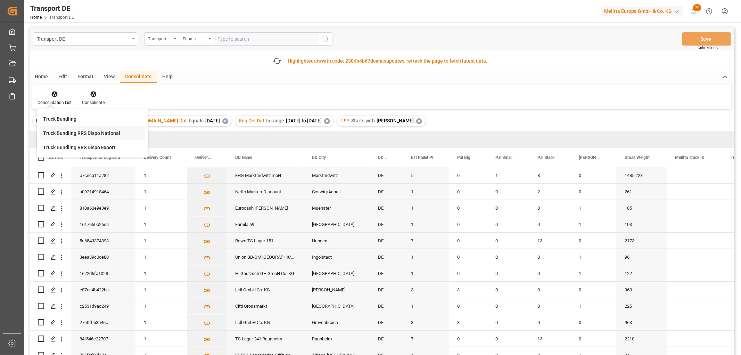
click at [69, 134] on div "Transport DE Transport ID Logward Equals Save Ctrl/CMD + S Fetch latest updates…" at bounding box center [382, 210] width 705 height 367
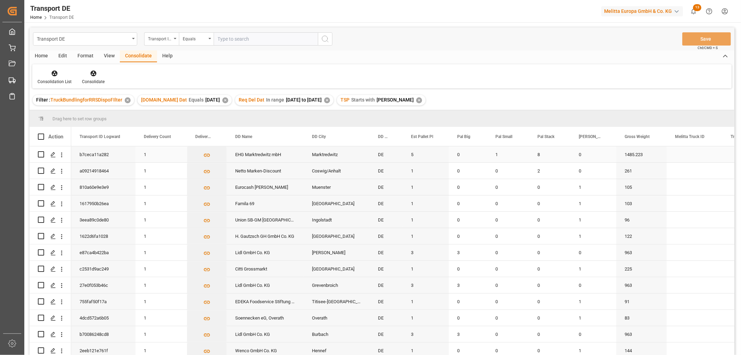
click at [42, 154] on input "Press Space to toggle row selection (unchecked)" at bounding box center [41, 154] width 6 height 6
checkbox input "true"
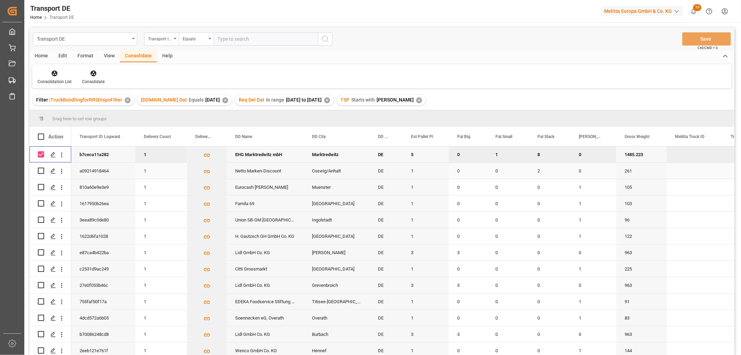
click at [43, 169] on input "Press Space to toggle row selection (unchecked)" at bounding box center [41, 170] width 6 height 6
checkbox input "true"
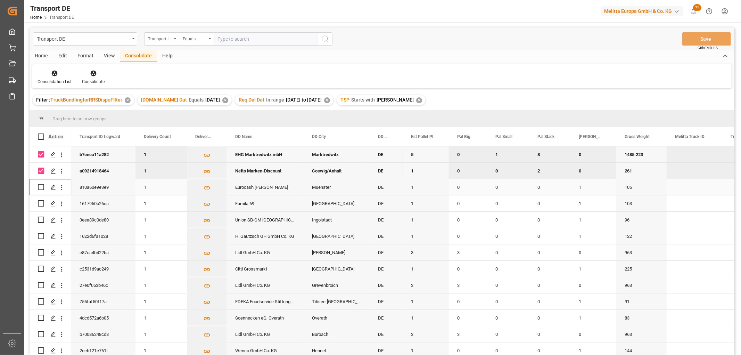
click at [42, 188] on input "Press Space to toggle row selection (unchecked)" at bounding box center [41, 187] width 6 height 6
checkbox input "true"
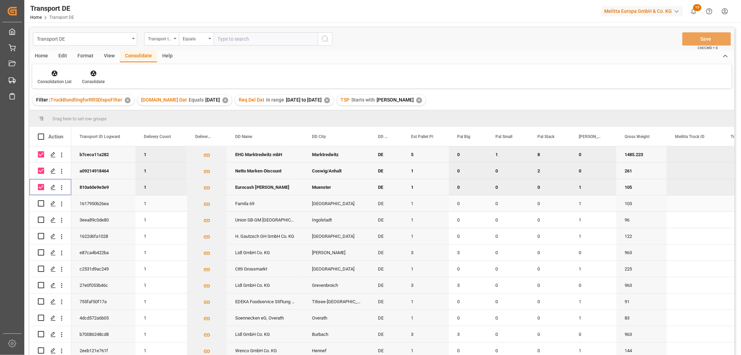
click at [41, 203] on input "Press Space to toggle row selection (unchecked)" at bounding box center [41, 203] width 6 height 6
checkbox input "true"
click at [41, 217] on input "Press Space to toggle row selection (unchecked)" at bounding box center [41, 219] width 6 height 6
checkbox input "true"
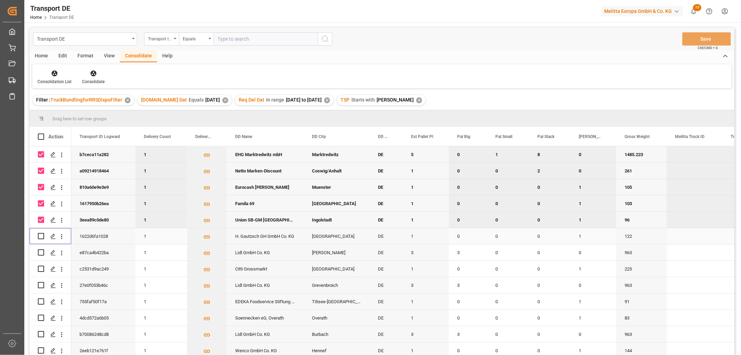
click at [41, 236] on input "Press Space to toggle row selection (unchecked)" at bounding box center [41, 236] width 6 height 6
checkbox input "true"
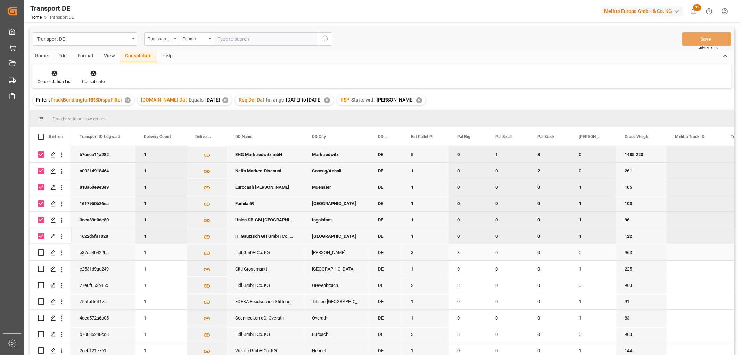
click at [41, 251] on input "Press Space to toggle row selection (unchecked)" at bounding box center [41, 252] width 6 height 6
checkbox input "true"
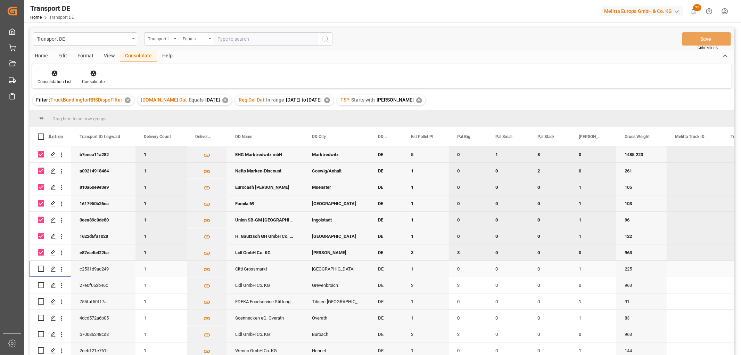
click at [41, 268] on input "Press Space to toggle row selection (unchecked)" at bounding box center [41, 268] width 6 height 6
checkbox input "true"
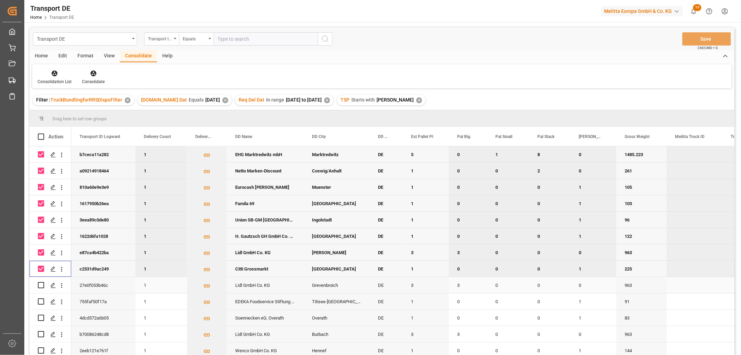
click at [40, 282] on input "Press Space to toggle row selection (unchecked)" at bounding box center [41, 285] width 6 height 6
checkbox input "true"
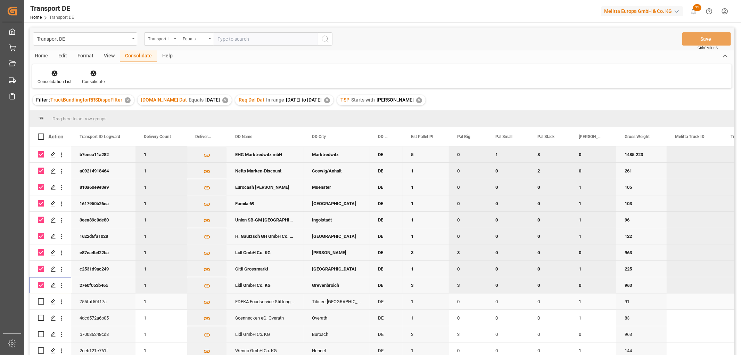
click at [42, 300] on input "Press Space to toggle row selection (unchecked)" at bounding box center [41, 301] width 6 height 6
checkbox input "true"
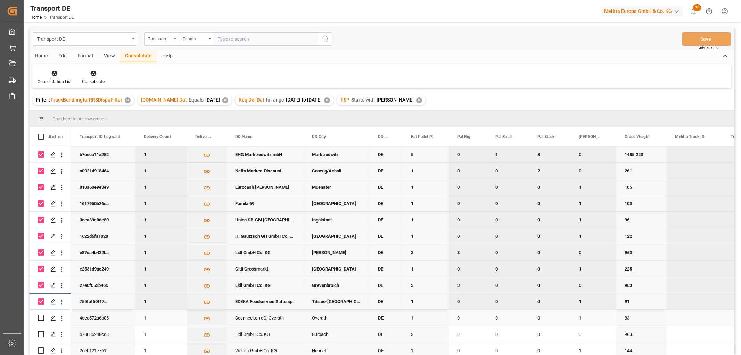
click at [41, 316] on input "Press Space to toggle row selection (unchecked)" at bounding box center [41, 317] width 6 height 6
checkbox input "true"
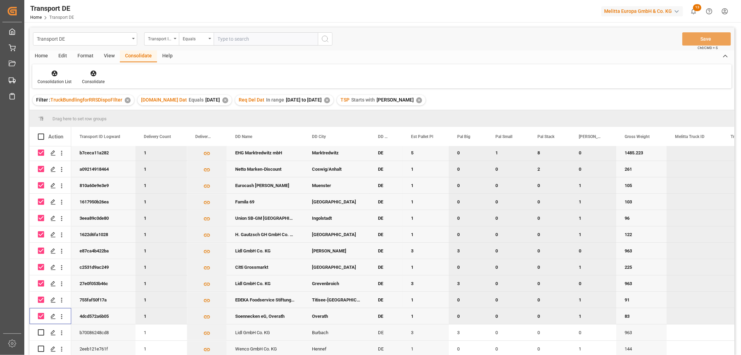
scroll to position [102, 0]
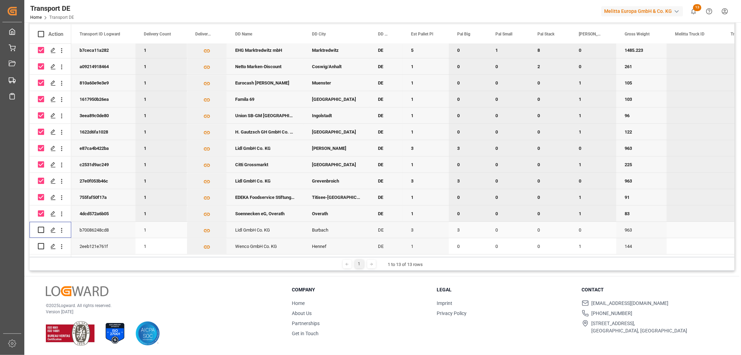
click at [40, 227] on input "Press Space to toggle row selection (unchecked)" at bounding box center [41, 230] width 6 height 6
checkbox input "true"
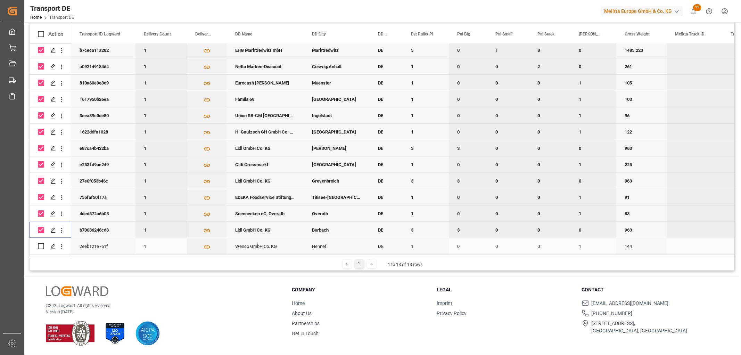
click at [41, 244] on input "Press Space to toggle row selection (unchecked)" at bounding box center [41, 246] width 6 height 6
checkbox input "true"
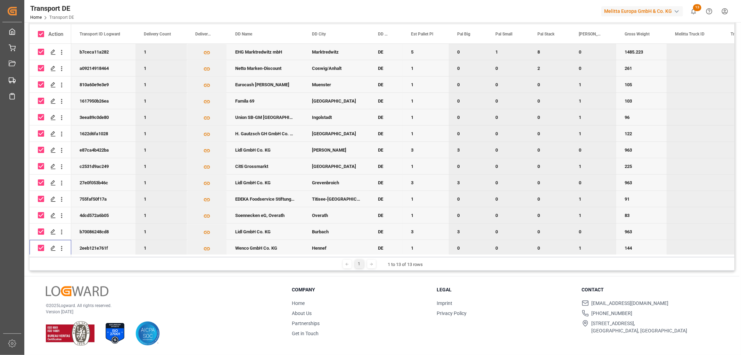
scroll to position [0, 0]
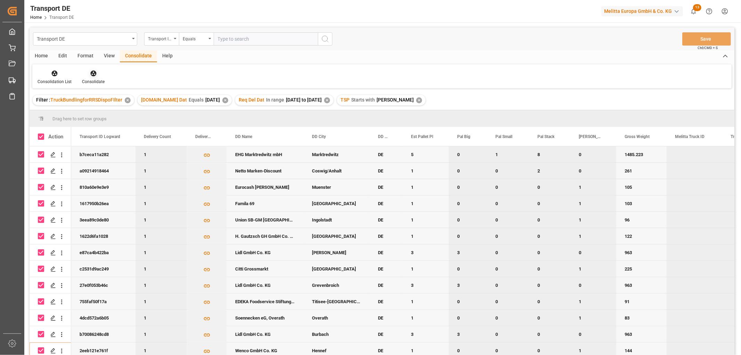
click at [92, 72] on icon at bounding box center [93, 73] width 7 height 7
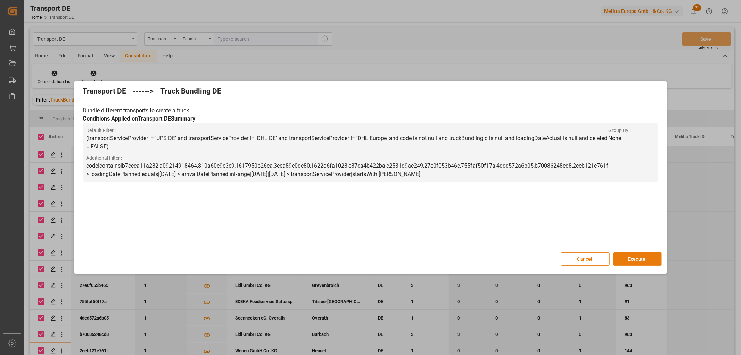
click at [643, 258] on button "Execute" at bounding box center [637, 258] width 49 height 13
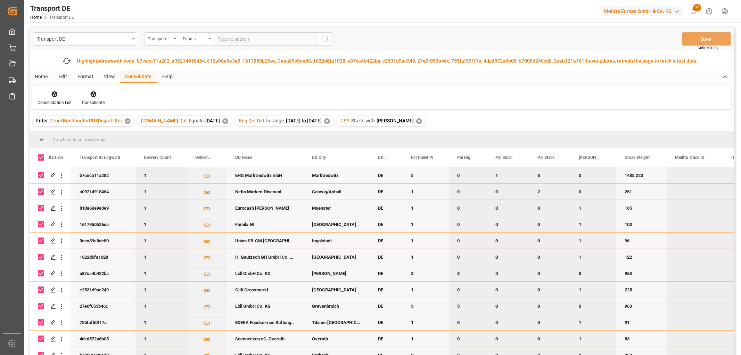
click at [416, 120] on div "✕" at bounding box center [419, 121] width 6 height 6
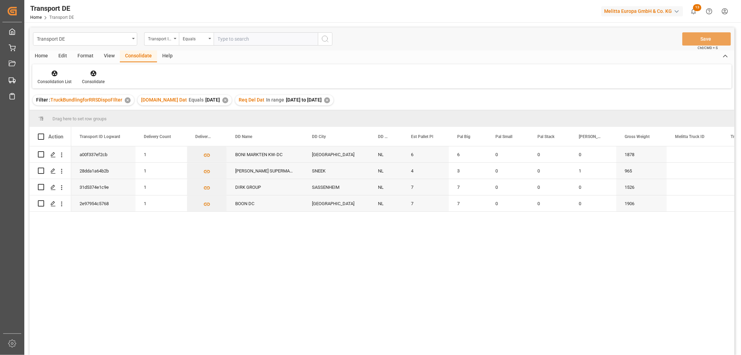
click at [330, 99] on div "✕" at bounding box center [327, 100] width 6 height 6
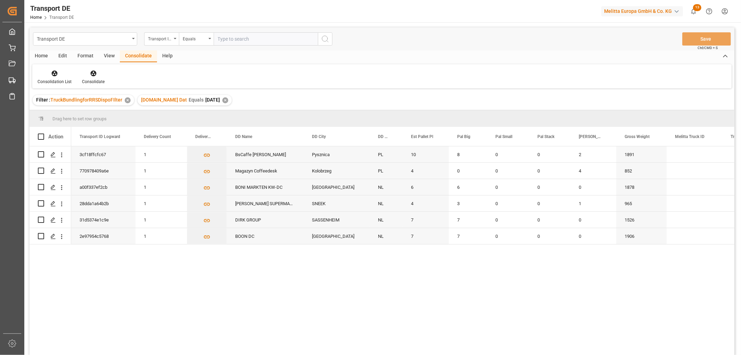
click at [222, 99] on div "✕" at bounding box center [225, 100] width 6 height 6
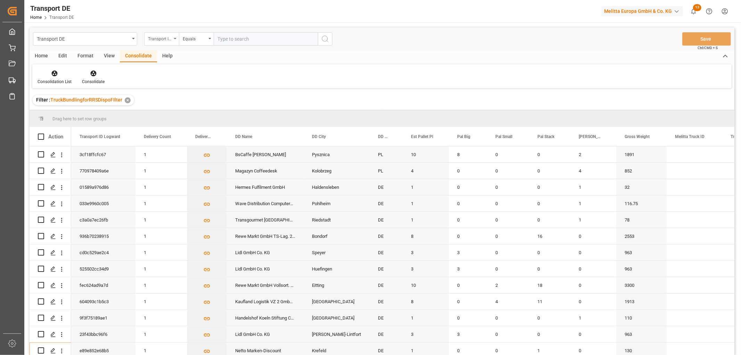
click at [158, 38] on div "Transport ID Logward" at bounding box center [160, 38] width 24 height 8
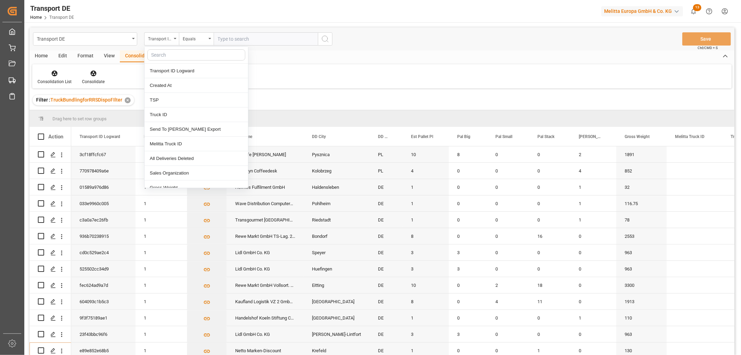
click at [163, 54] on input "text" at bounding box center [196, 54] width 98 height 11
type input "req"
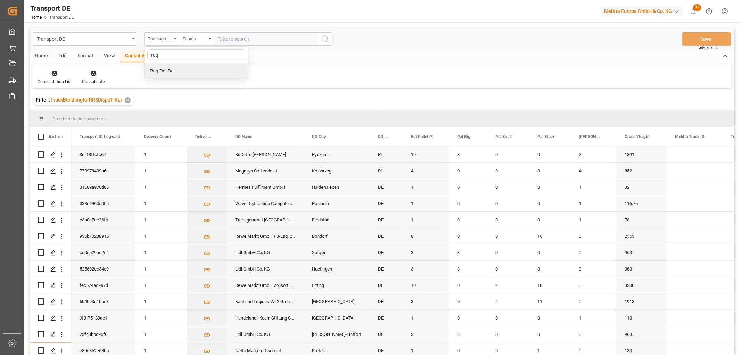
click at [166, 72] on div "Req Del Dat" at bounding box center [197, 71] width 104 height 15
click at [195, 39] on div "Equals" at bounding box center [195, 38] width 24 height 8
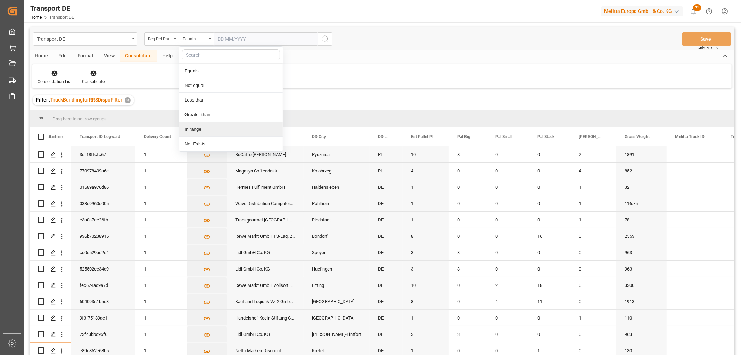
click at [197, 129] on div "In range" at bounding box center [231, 129] width 104 height 15
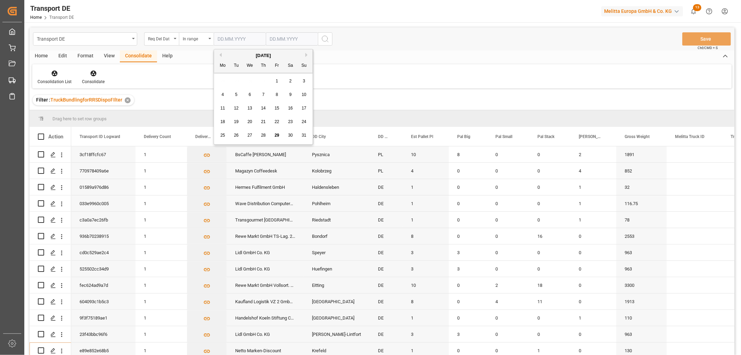
click at [219, 37] on input "text" at bounding box center [240, 38] width 52 height 13
click at [221, 79] on div "28 29 30 31 1 2 3" at bounding box center [263, 81] width 95 height 14
click at [278, 81] on span "1" at bounding box center [277, 81] width 2 height 5
type input "01.08.2025"
click at [274, 39] on input "text" at bounding box center [292, 38] width 52 height 13
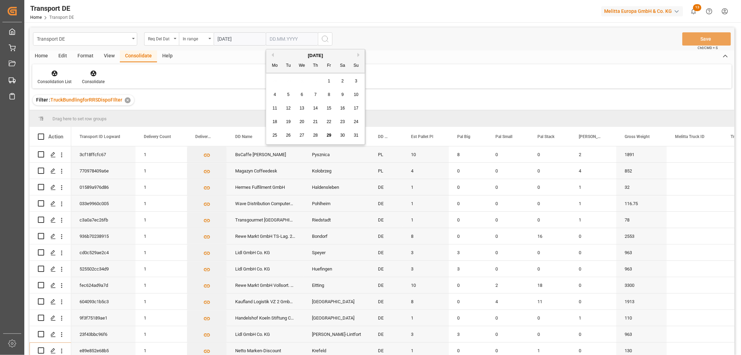
click at [273, 78] on div "28 29 30 31 1 2 3" at bounding box center [315, 81] width 95 height 14
click at [359, 54] on button "Next Month" at bounding box center [360, 55] width 4 height 4
click at [288, 81] on span "2" at bounding box center [288, 81] width 2 height 5
type input "02.09.2025"
click at [326, 36] on circle "search button" at bounding box center [325, 39] width 6 height 6
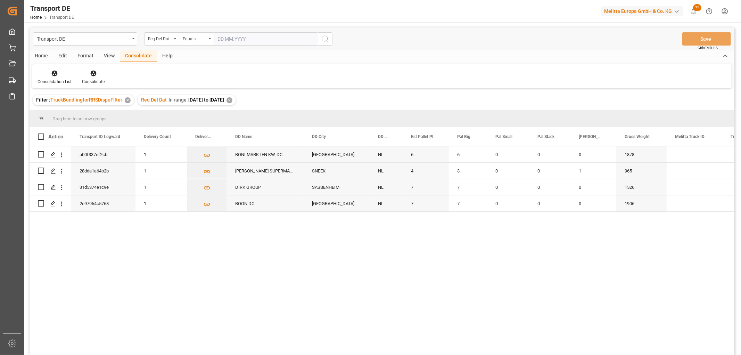
click at [232, 99] on div "✕" at bounding box center [230, 100] width 6 height 6
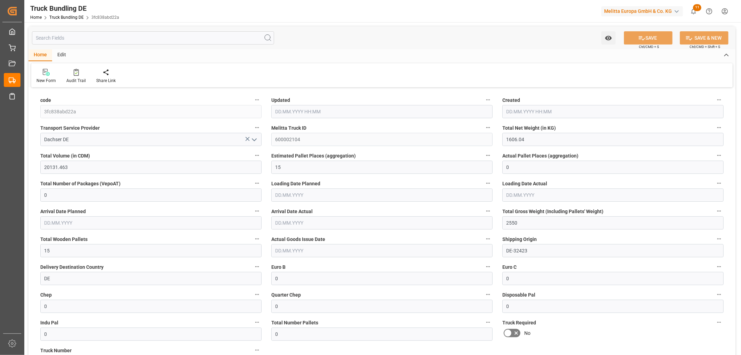
type input "[DATE] 06:26"
type input "[DATE]"
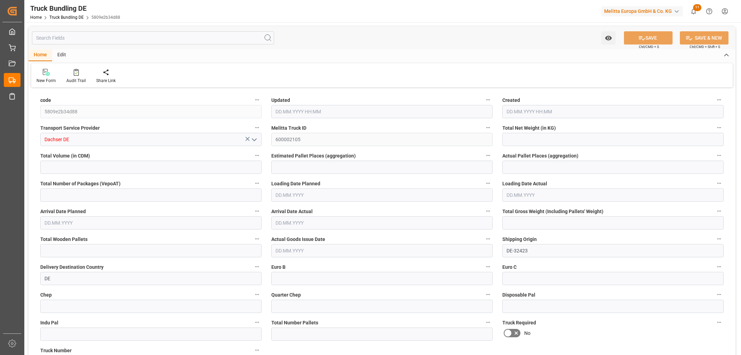
type input "2024.872"
type input "13699.792"
type input "8"
type input "0"
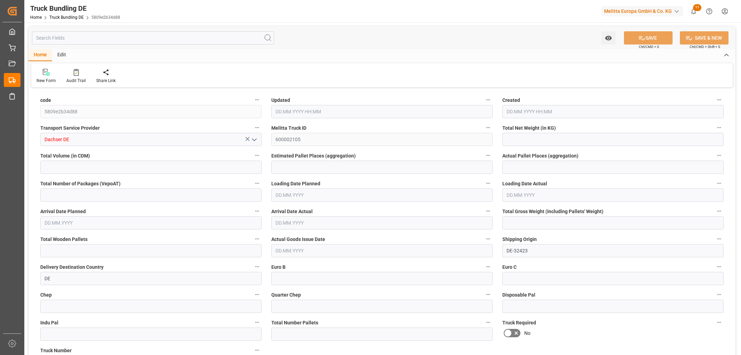
type input "3031"
type input "16"
type input "0"
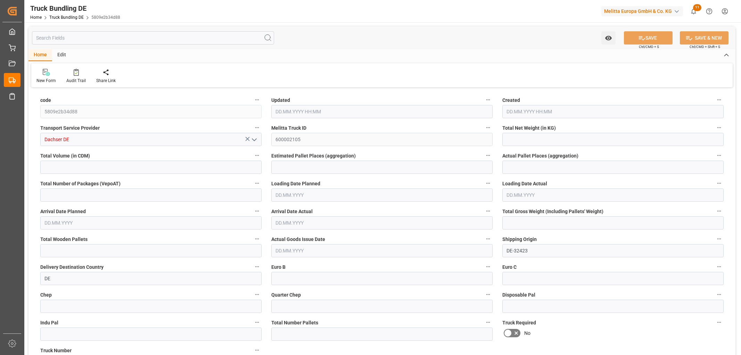
type input "0"
type input "[DATE] 06:26"
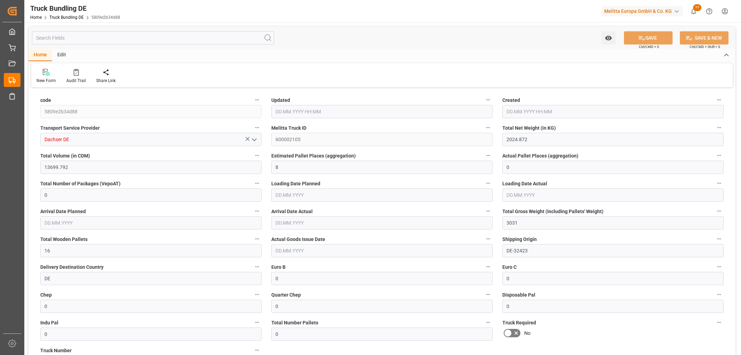
type input "[DATE] 06:26"
type input "[DATE]"
type input "1430.784"
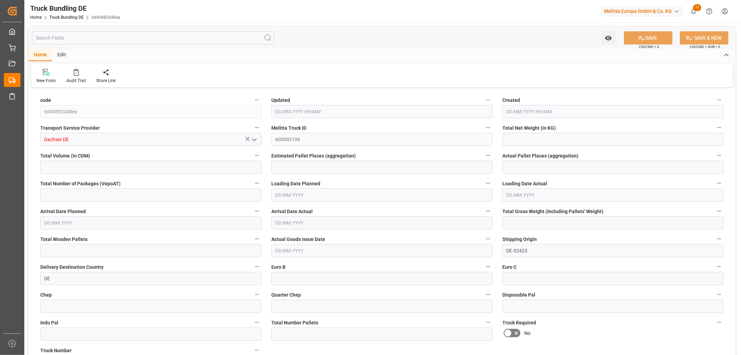
type input "11003.04"
type input "6"
type input "0"
type input "1926"
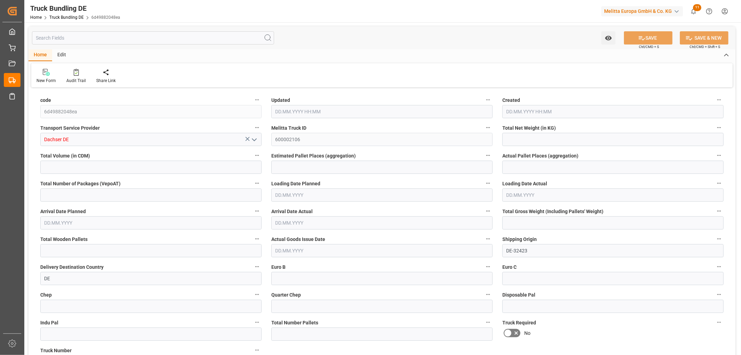
type input "6"
type input "0"
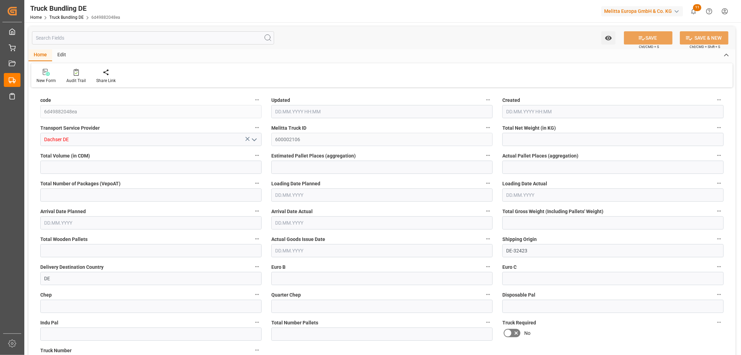
type input "0"
type input "29.08.2025 06:26"
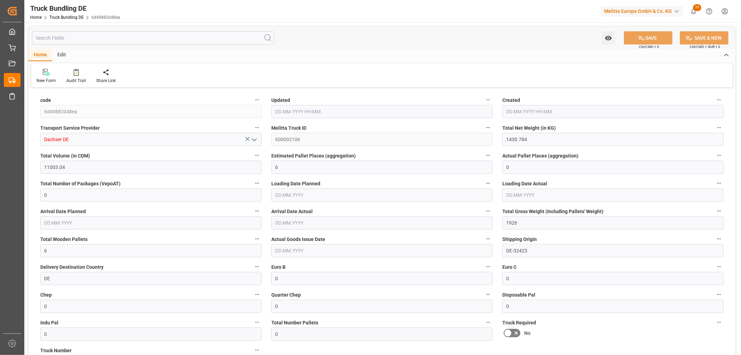
type input "[DATE]"
type input "[DATE] 06:27"
type input "29.08.2025 06:27"
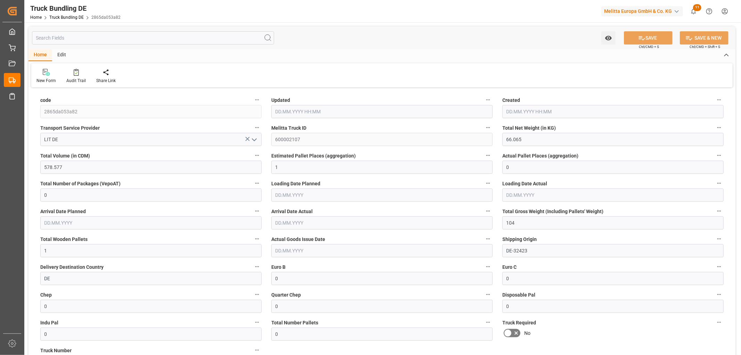
type input "[DATE]"
type input "984.64"
type input "10694.596"
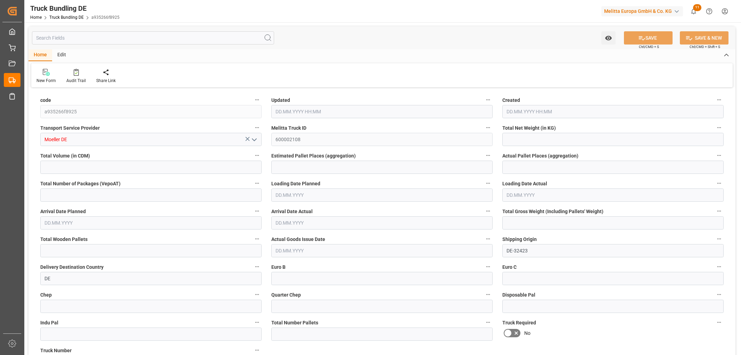
type input "7"
type input "0"
type input "1843"
type input "13"
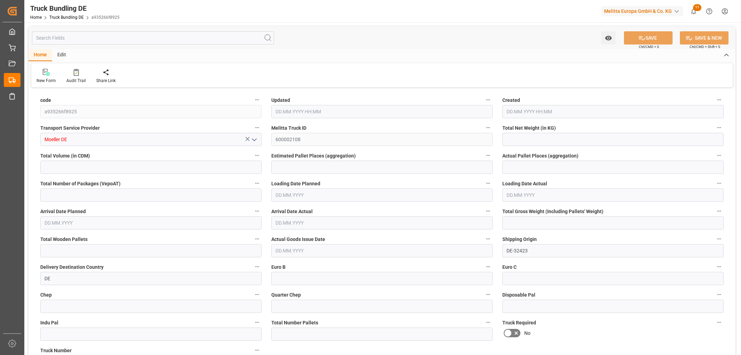
type input "0"
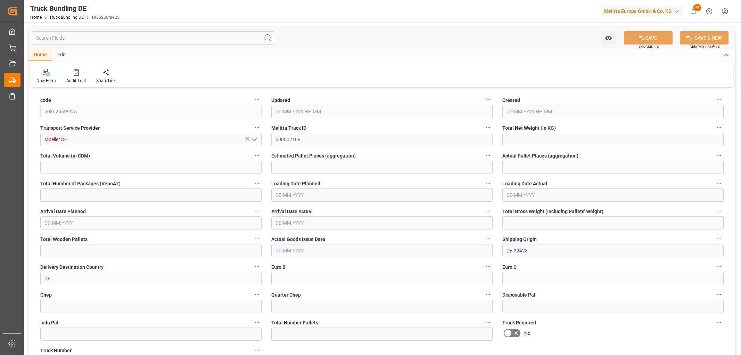
type input "0"
type input "29.08.2025 06:28"
type input "[DATE]"
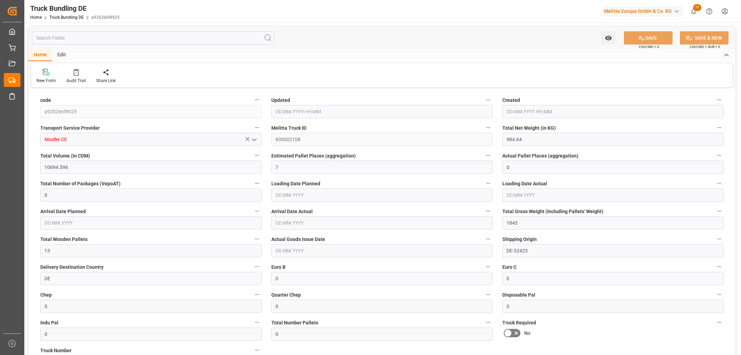
type input "[DATE]"
type input "1151.062"
type input "11332.034"
type input "7"
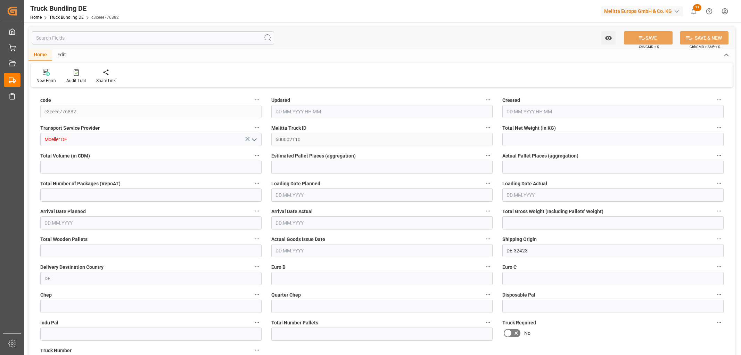
type input "0"
type input "2054"
type input "14"
type input "0"
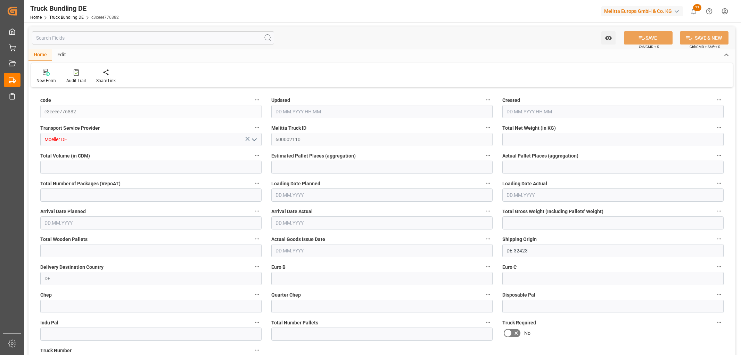
type input "0"
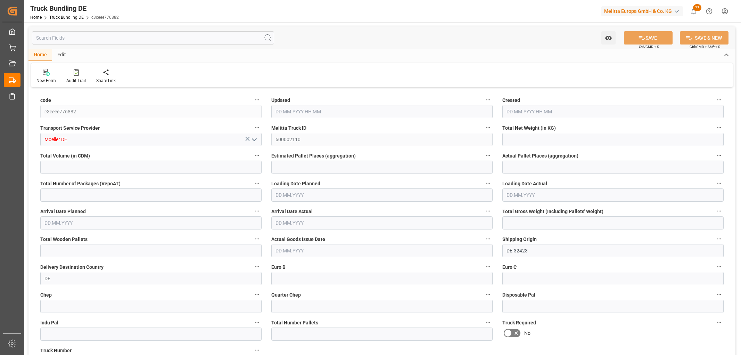
type input "0"
type input "29.08.2025 06:29"
type input "[DATE]"
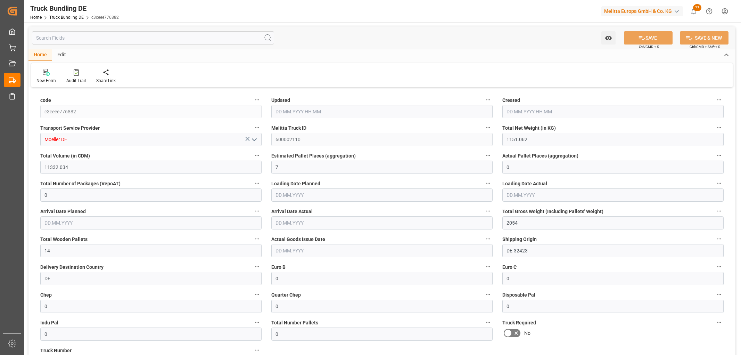
type input "[DATE]"
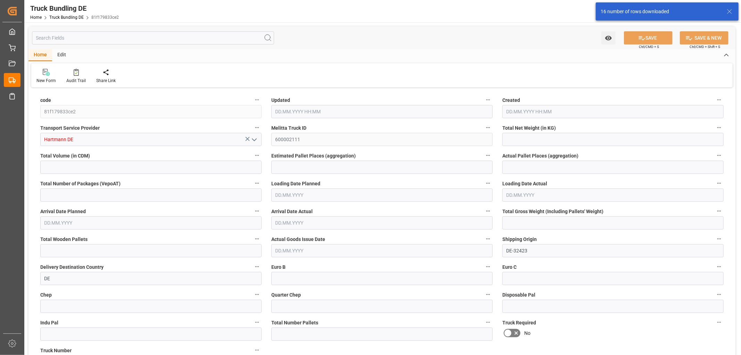
type input "1258.838"
type input "10522.792"
type input "7"
type input "0"
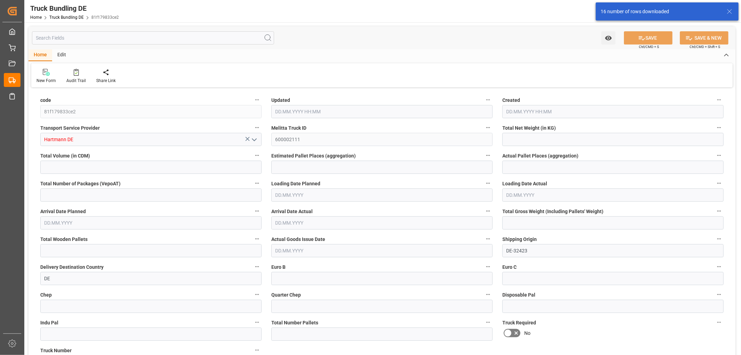
type input "2173"
type input "13"
type input "0"
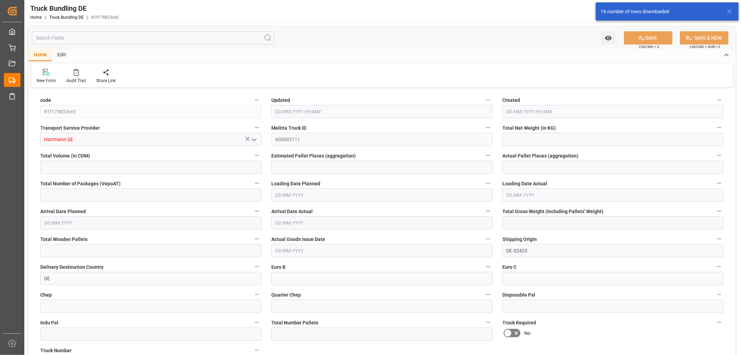
type input "0"
type input "[DATE] 06:36"
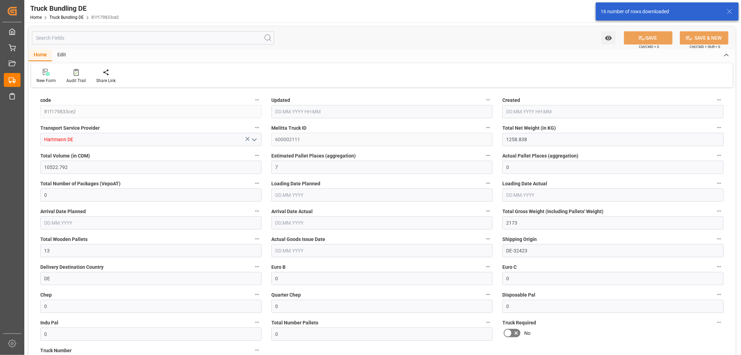
type input "[DATE] 06:36"
type input "[DATE]"
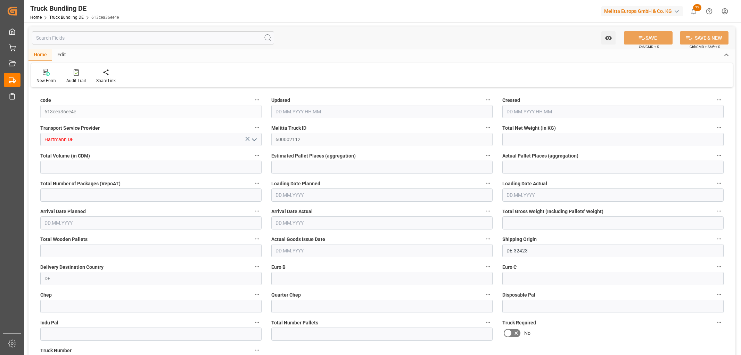
type input "1340.03"
type input "10799.648"
type input "7"
type input "0"
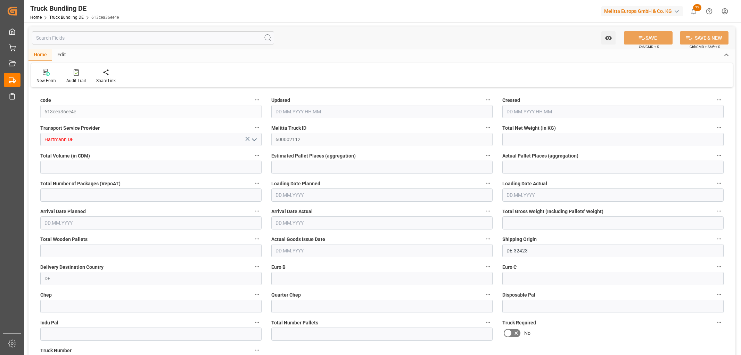
type input "2210"
type input "13"
type input "0"
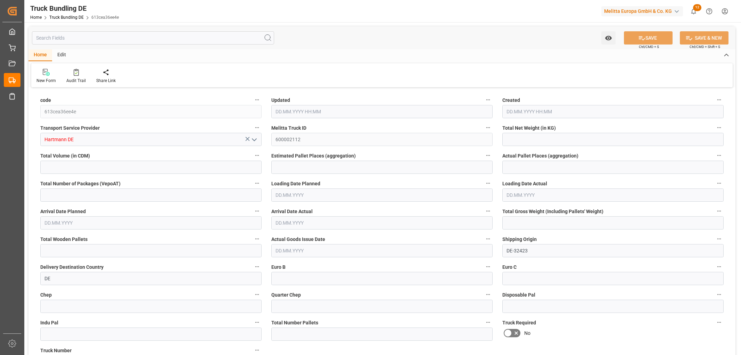
type input "0"
type input "[DATE] 06:37"
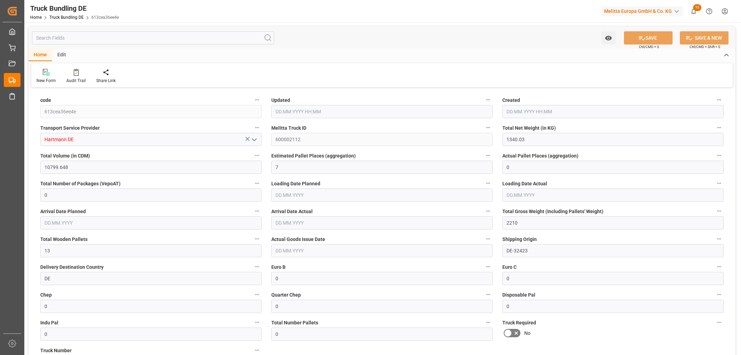
type input "[DATE] 06:37"
type input "[DATE]"
type input "2459.199"
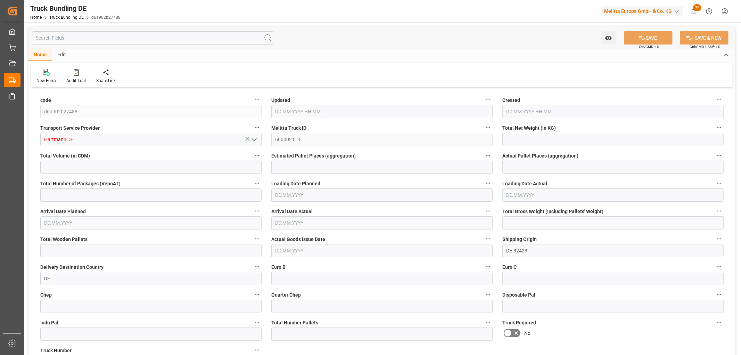
type input "39222.61"
type input "28"
type input "0"
type input "4233.108"
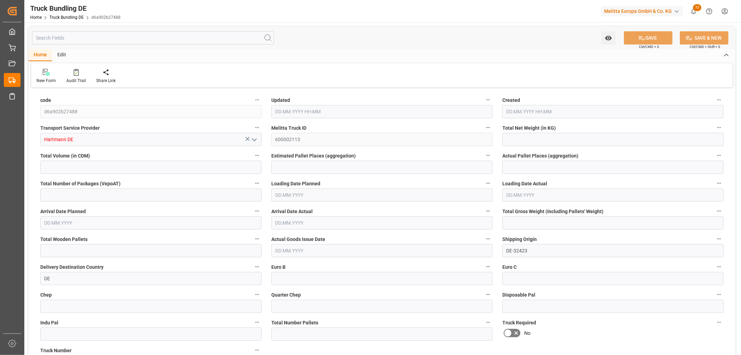
type input "31"
type input "0"
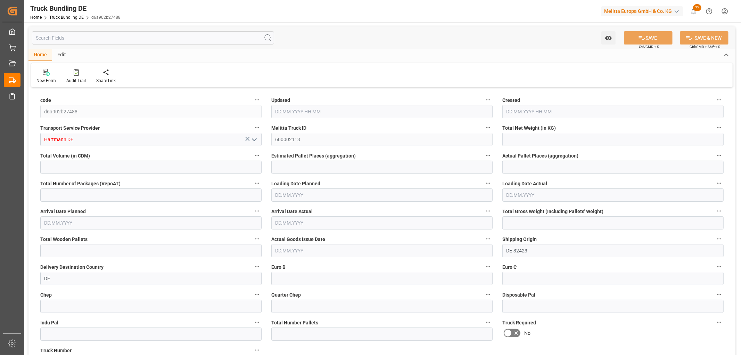
type input "0"
type input "[DATE] 06:37"
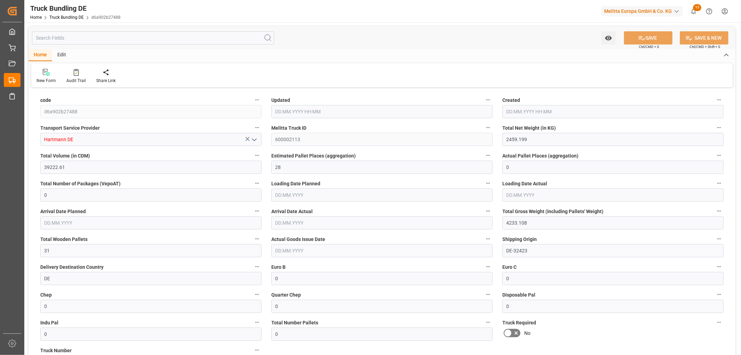
type input "[DATE]"
